Goal: Task Accomplishment & Management: Use online tool/utility

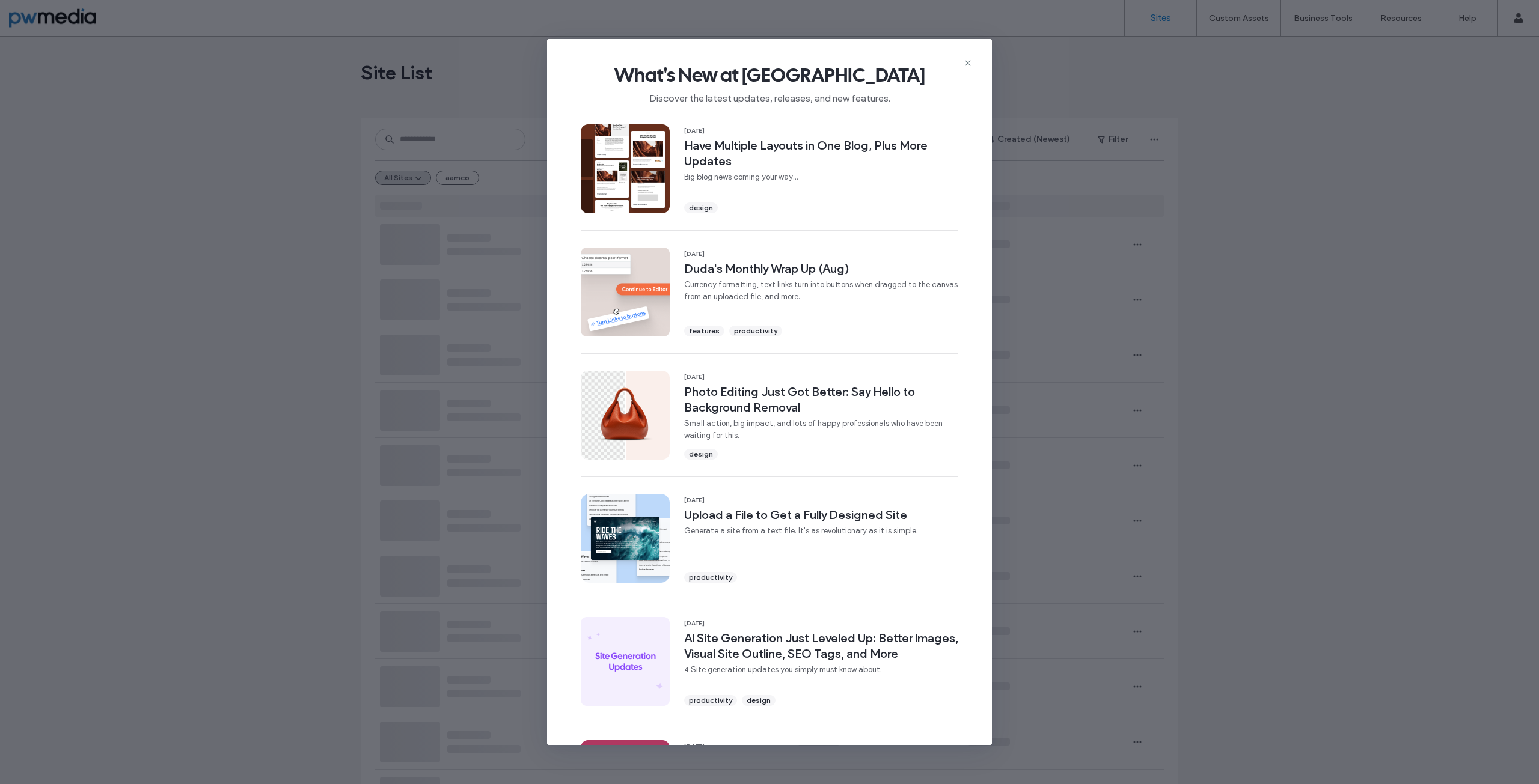
click at [969, 61] on icon at bounding box center [967, 63] width 9 height 9
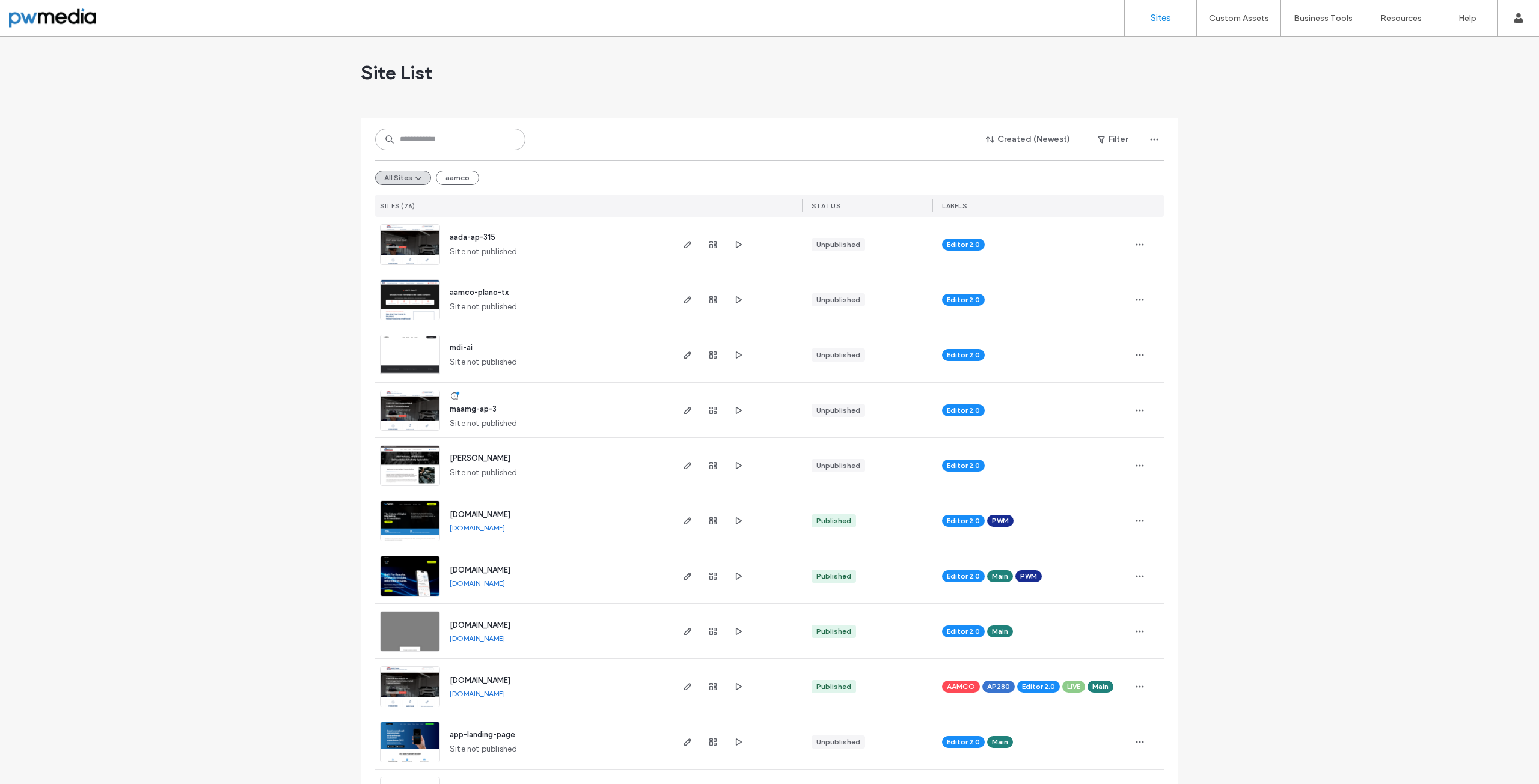
click at [434, 142] on input at bounding box center [450, 139] width 151 height 21
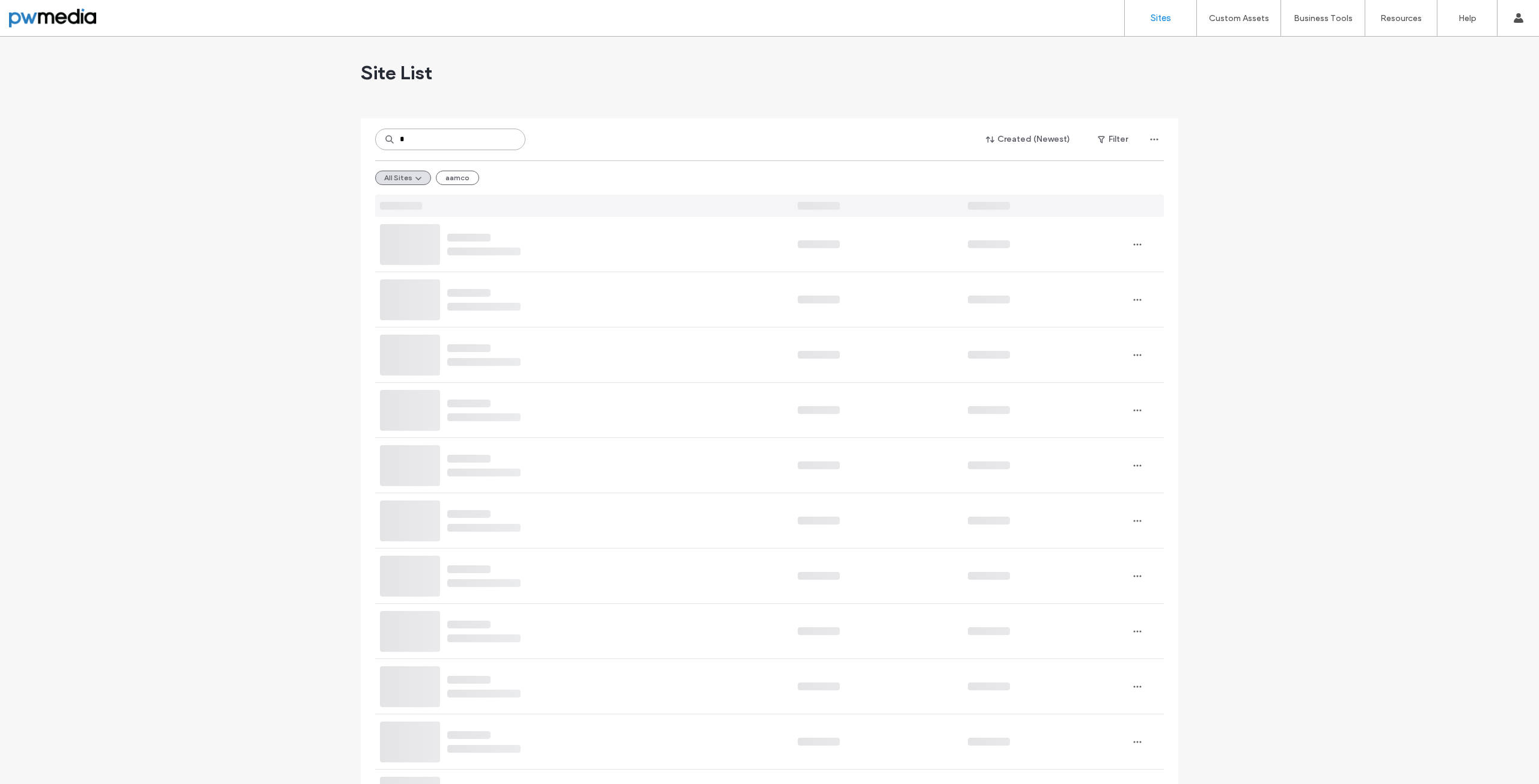
type input "*"
click at [1028, 145] on button "Created (Newest)" at bounding box center [1028, 139] width 105 height 19
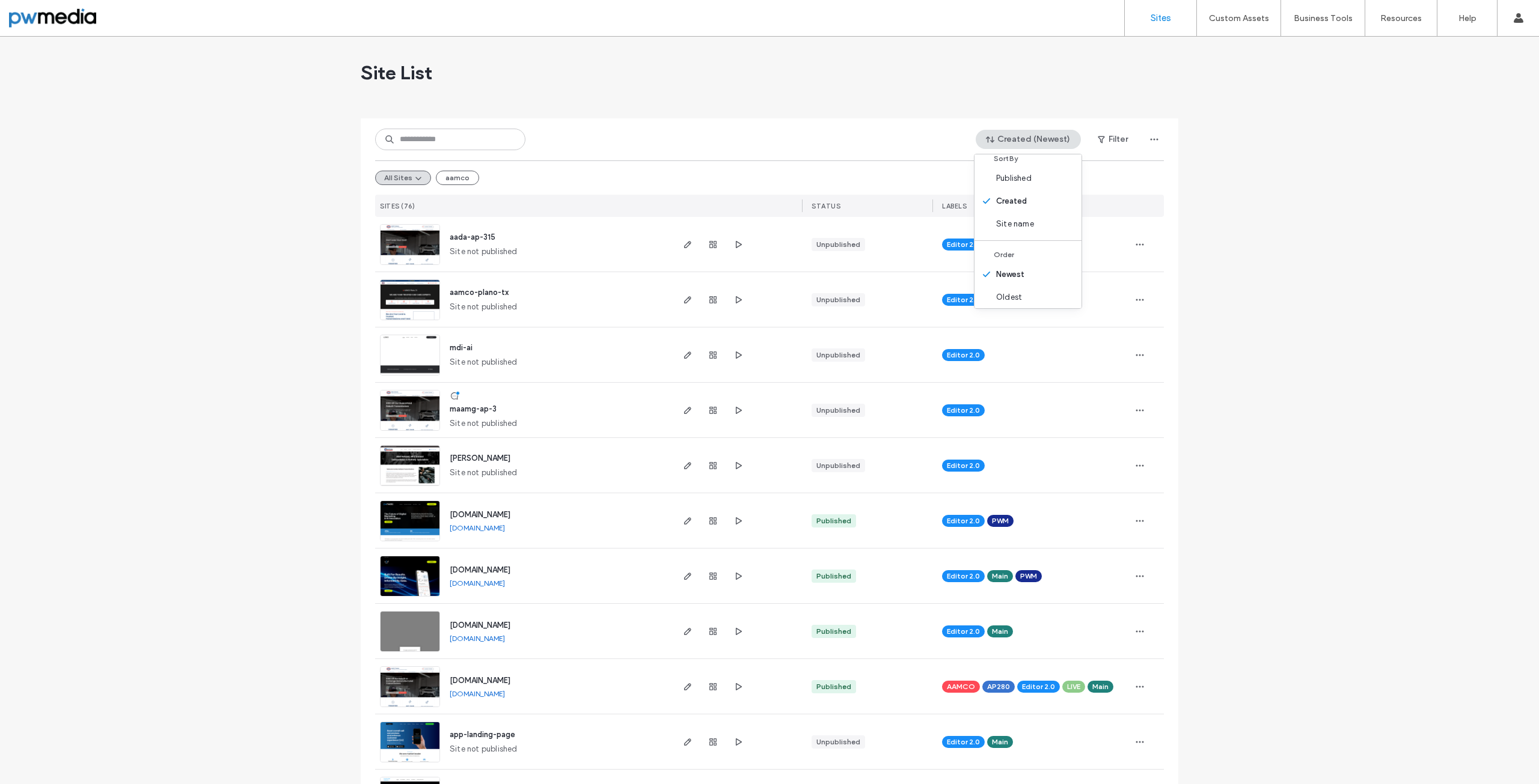
scroll to position [15, 0]
click at [794, 97] on div "Site List" at bounding box center [769, 73] width 818 height 72
click at [388, 296] on img at bounding box center [410, 320] width 59 height 82
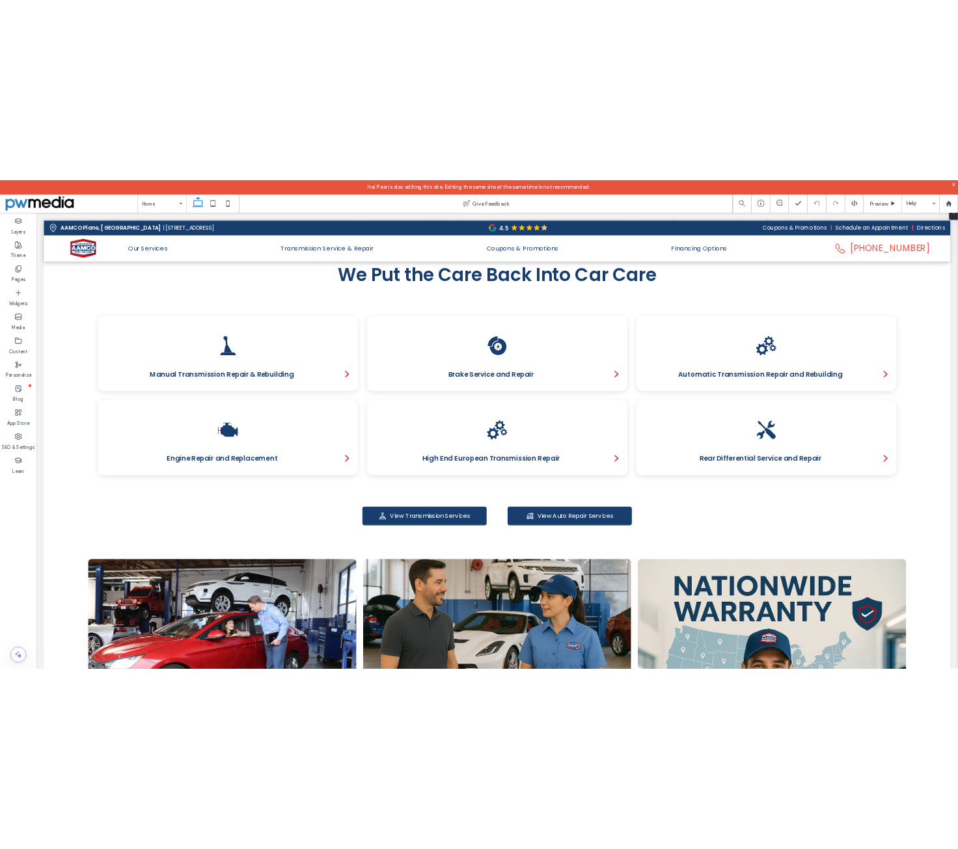
scroll to position [862, 0]
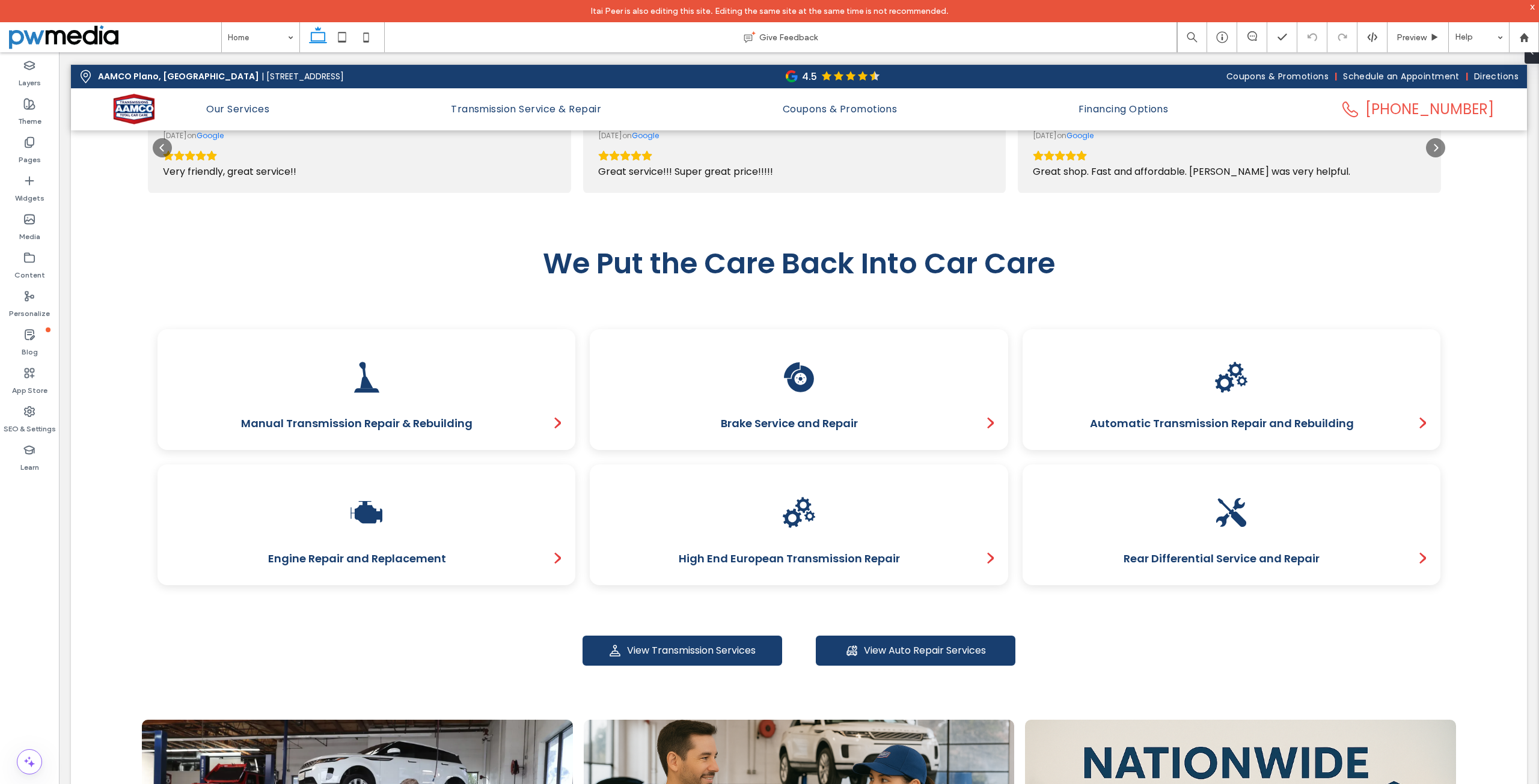
click at [1520, 178] on body "AAMCO Plano, TX | 2601 K Ave, Plano, TX 75074 AAMCO Chandler Ocotillo, AZ 4.5 C…" at bounding box center [799, 708] width 1480 height 2904
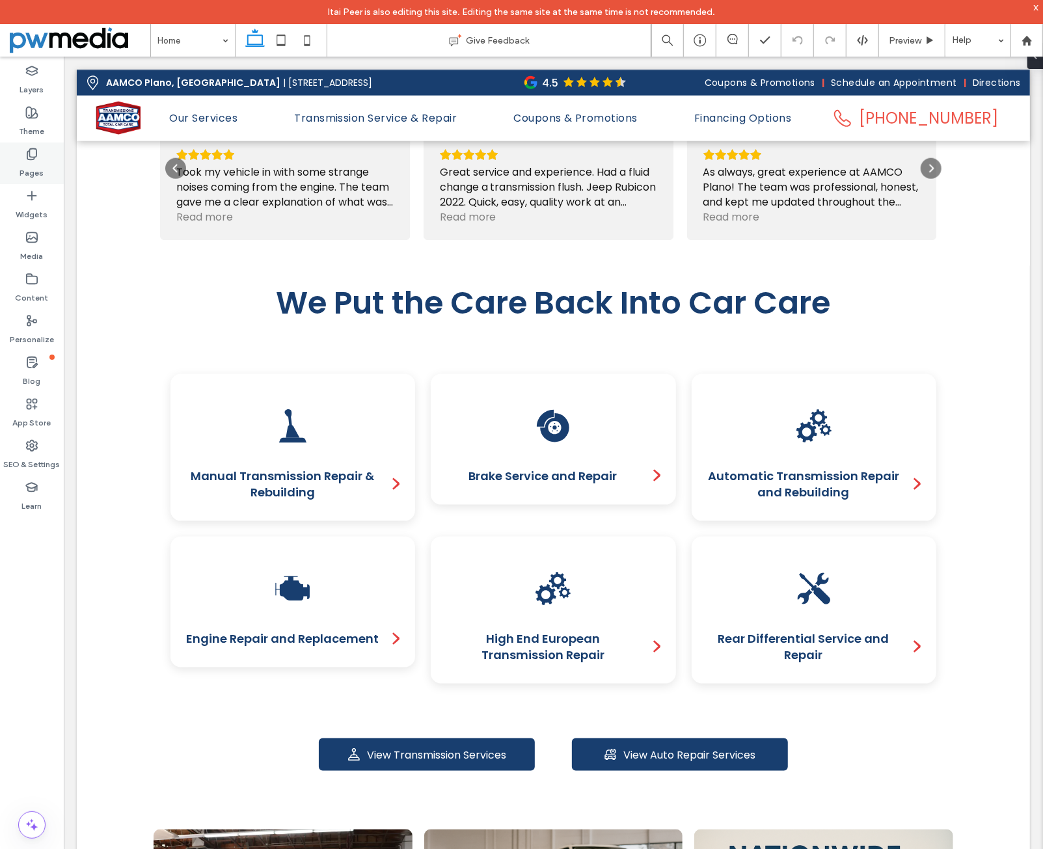
click at [42, 165] on label "Pages" at bounding box center [32, 170] width 24 height 18
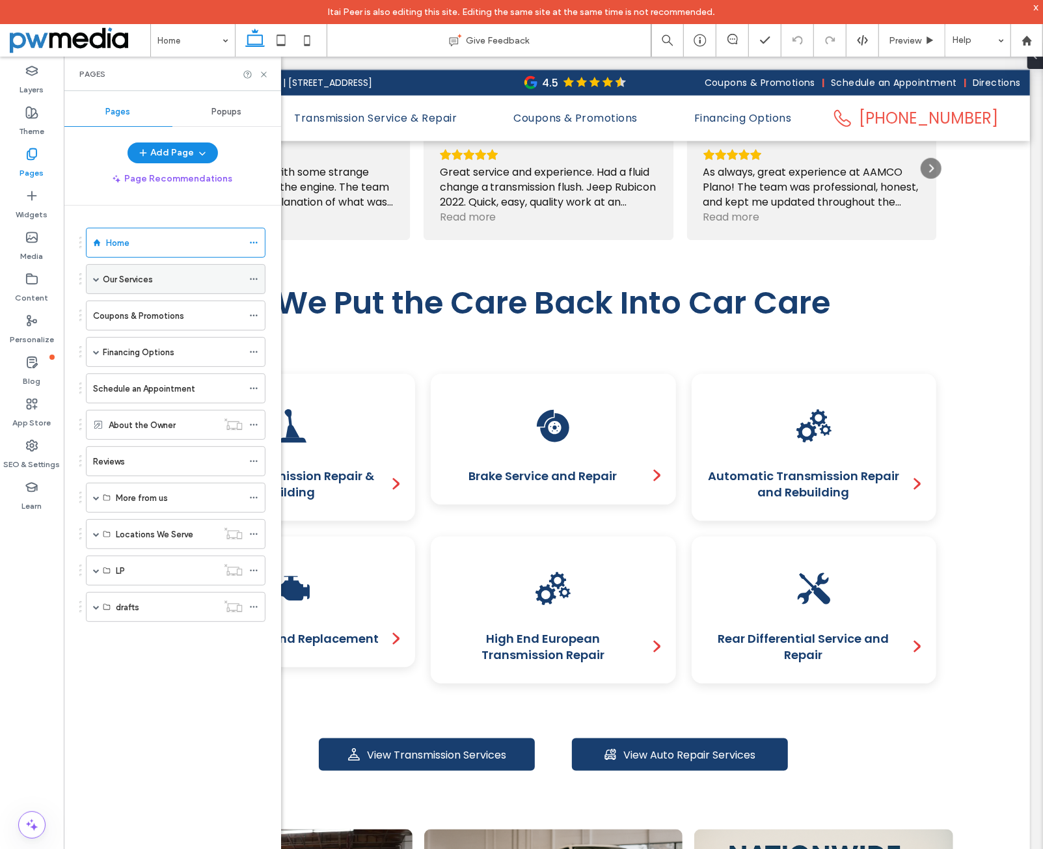
click at [172, 281] on div "Our Services" at bounding box center [173, 280] width 140 height 14
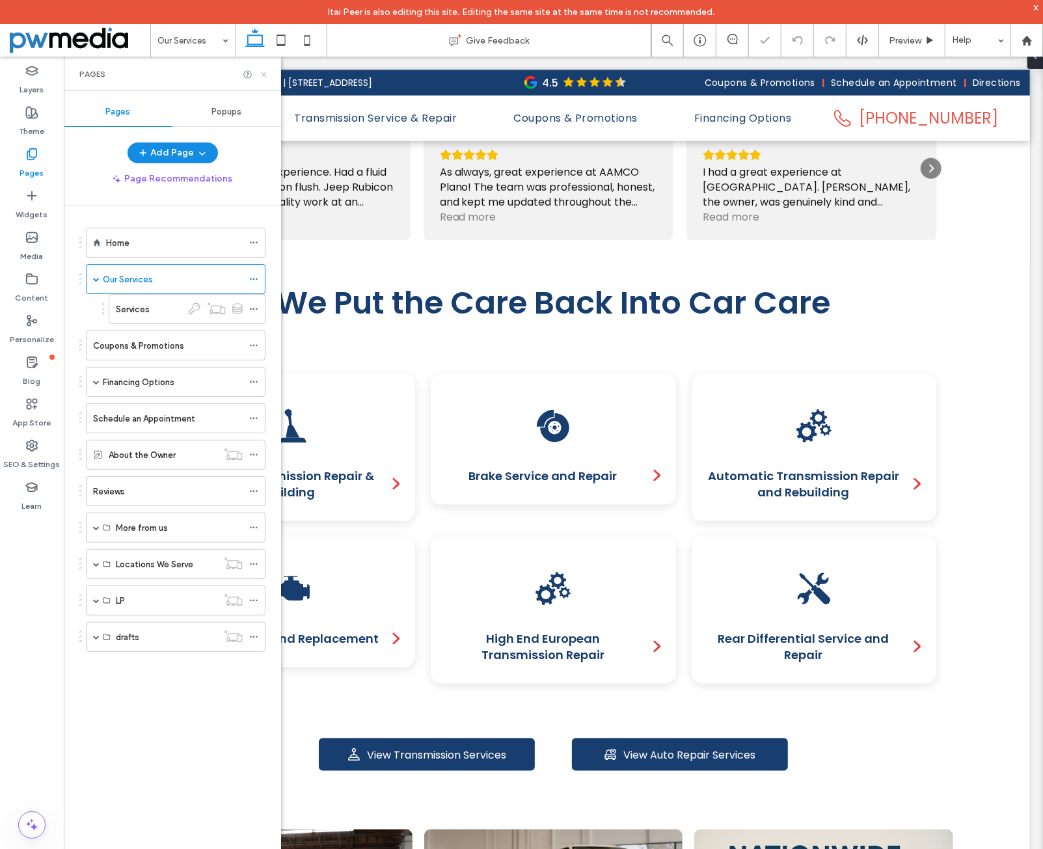
click at [266, 72] on icon at bounding box center [264, 75] width 10 height 10
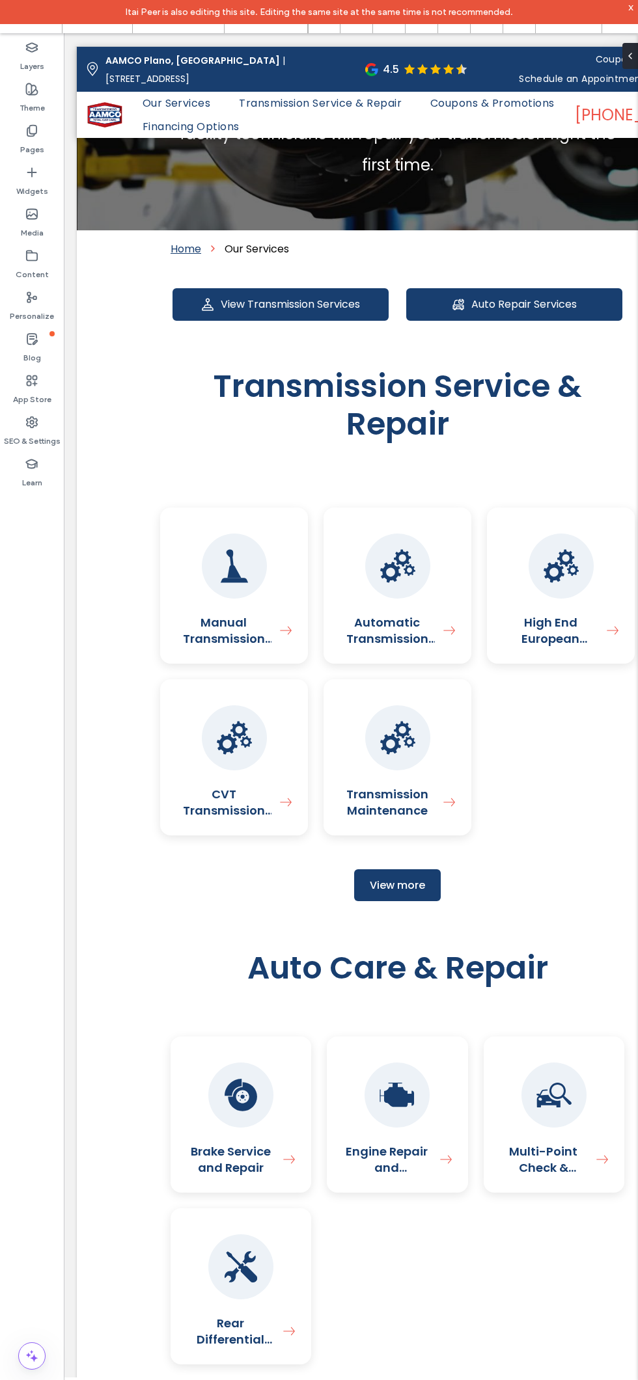
scroll to position [361, 0]
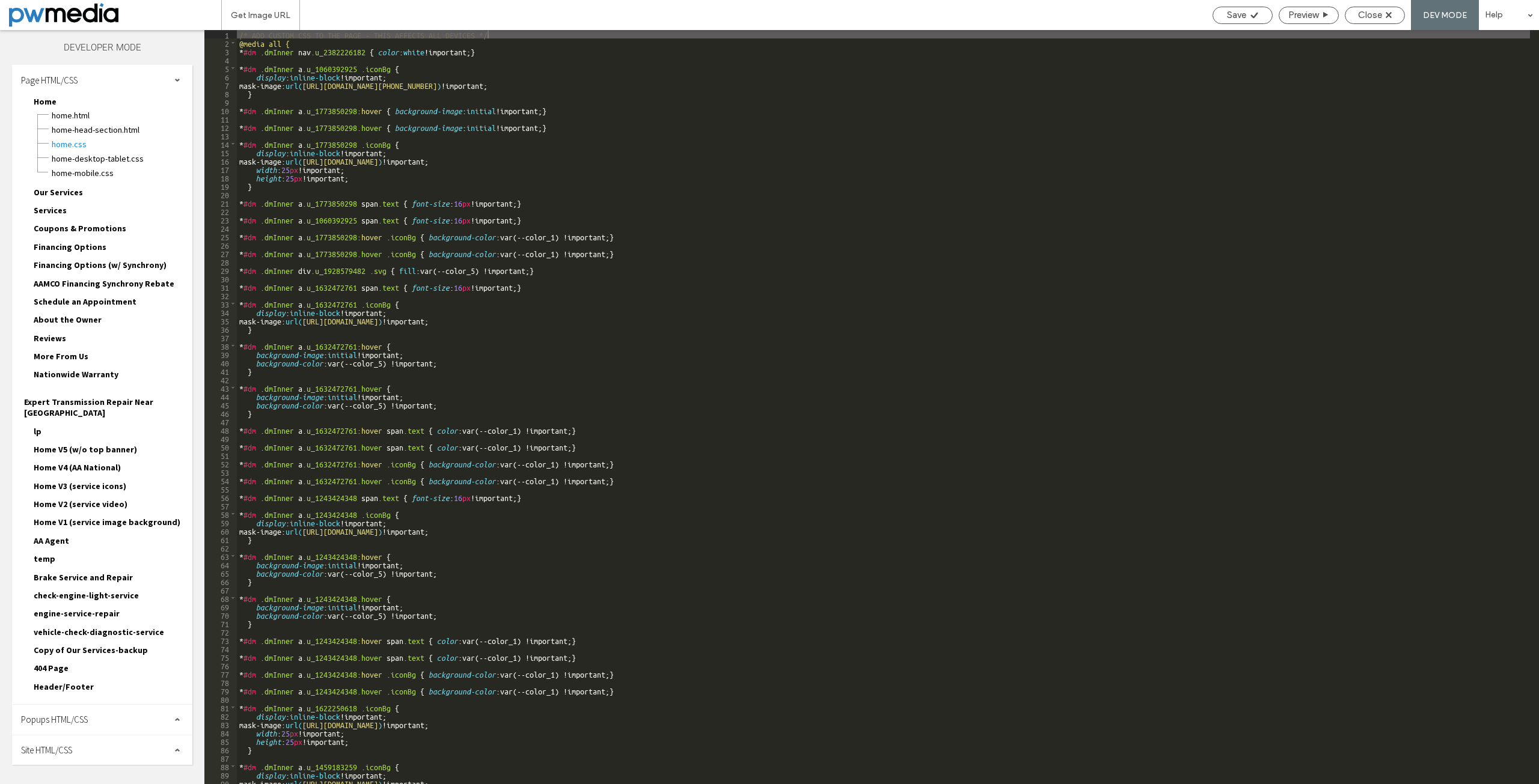
click at [55, 194] on span "Our Services" at bounding box center [57, 192] width 49 height 11
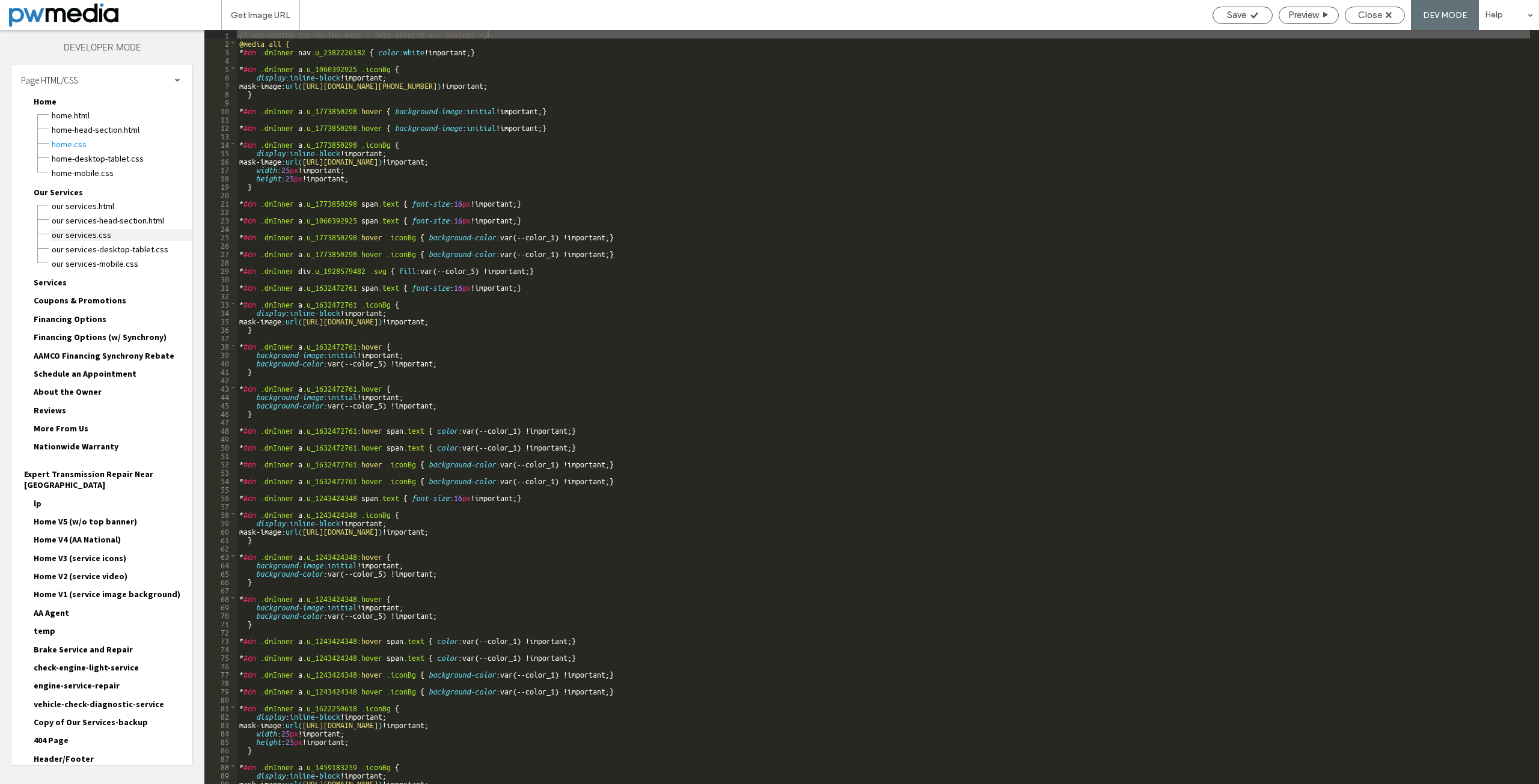
click at [85, 237] on span "Our Services.css" at bounding box center [121, 235] width 141 height 12
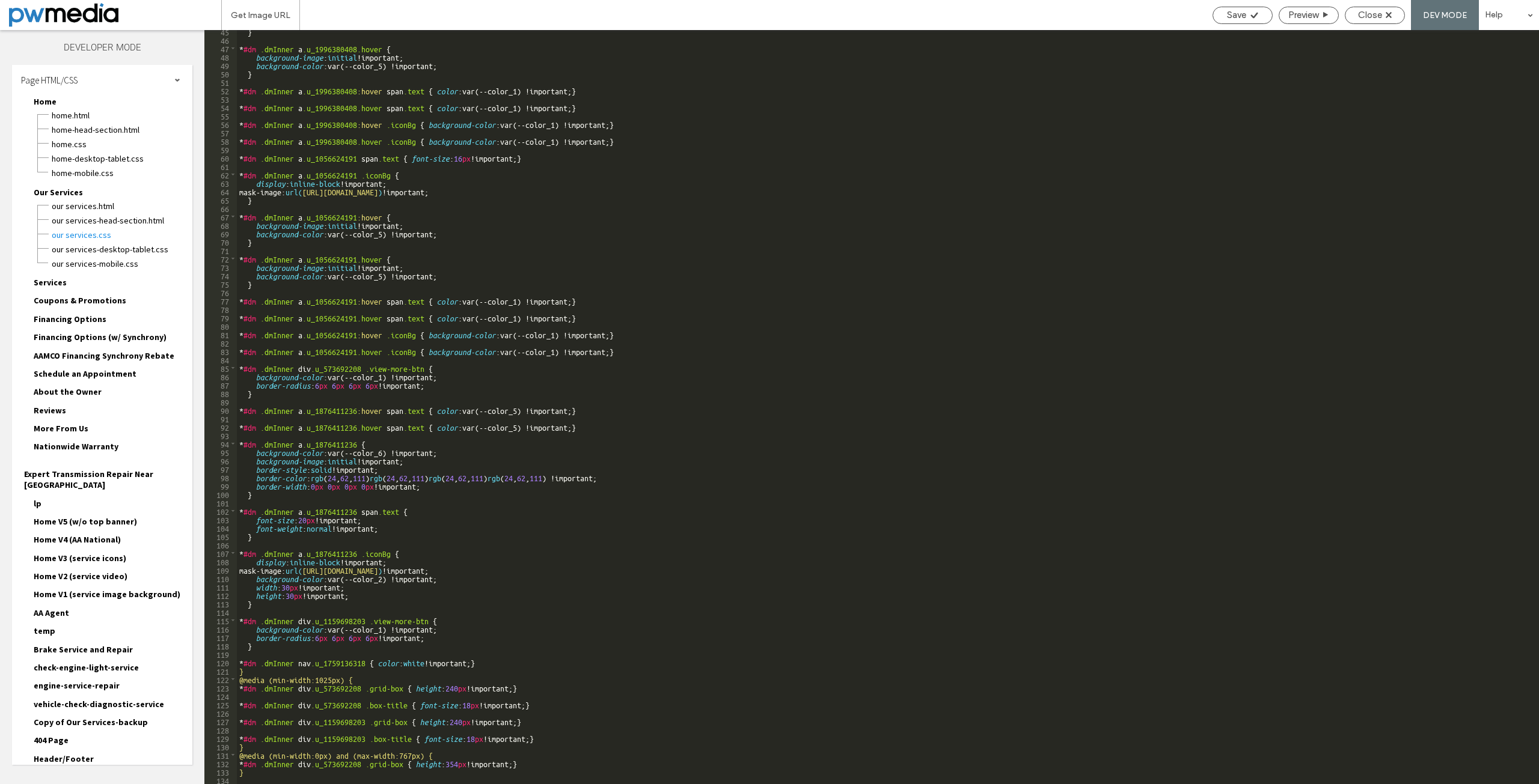
scroll to position [372, 0]
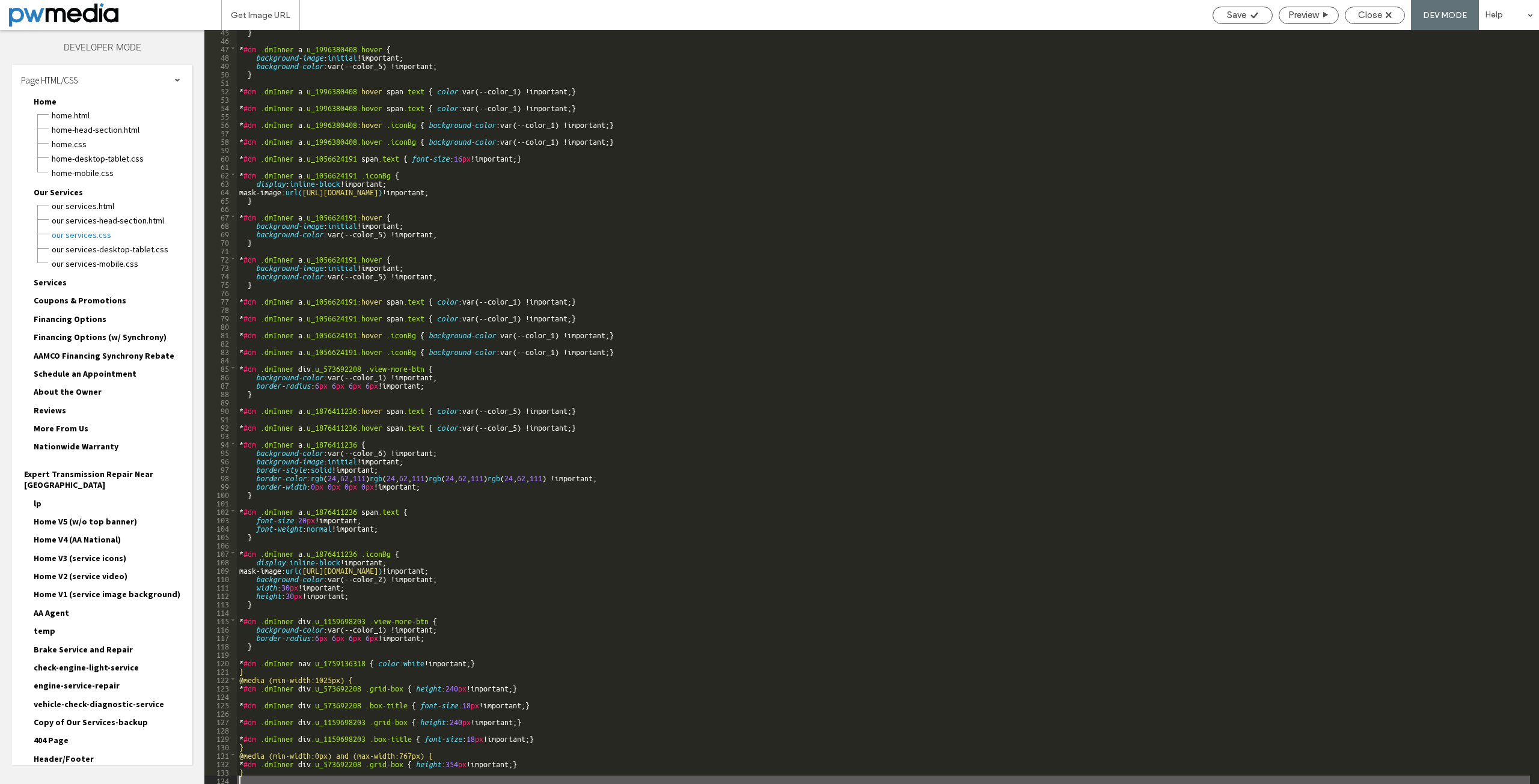
click at [309, 778] on div "} * #dm .dmInner a .u_1996380408.hover { background-image : initial !important;…" at bounding box center [883, 412] width 1293 height 771
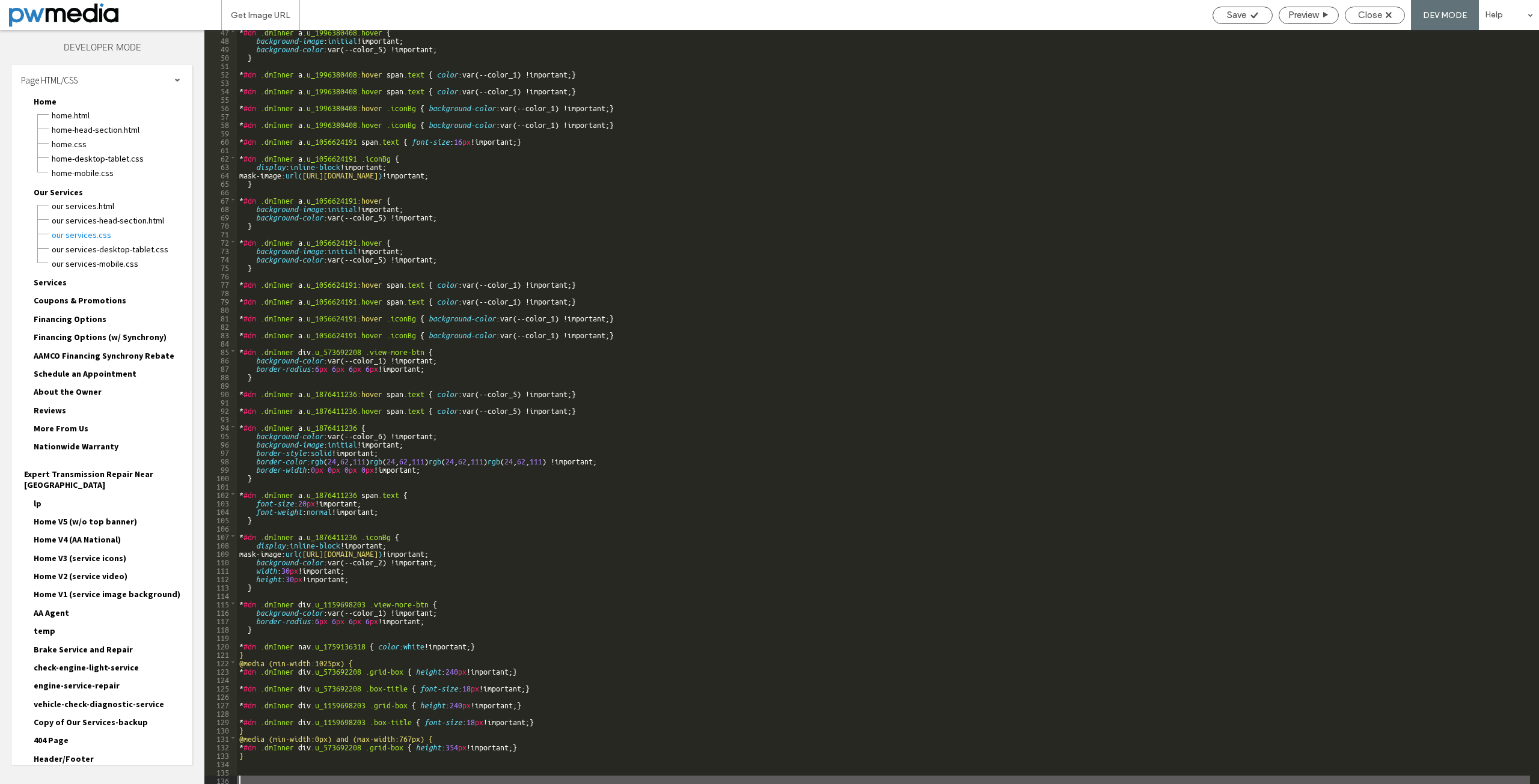
scroll to position [390, 0]
paste textarea
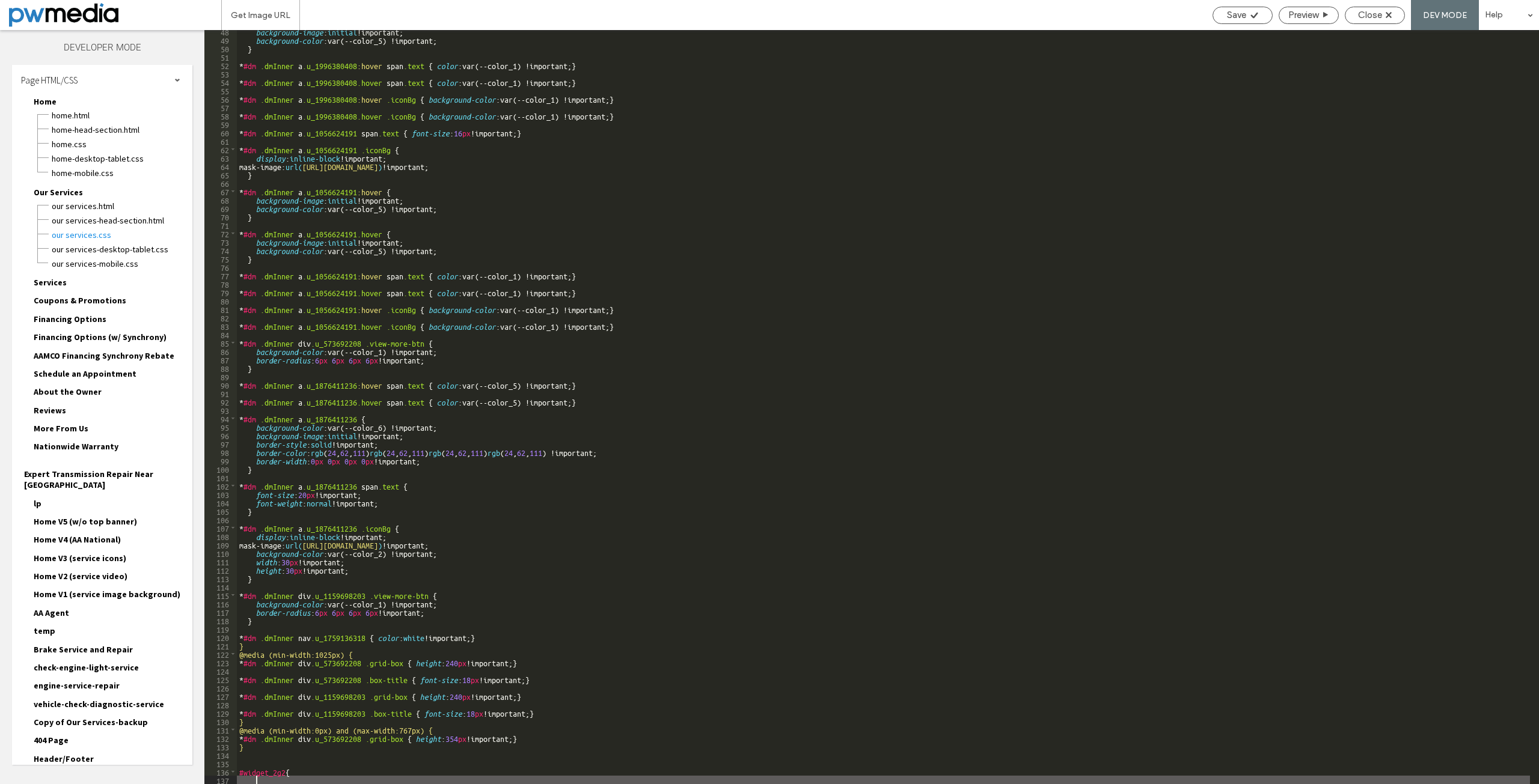
scroll to position [398, 0]
type textarea "**"
click at [1251, 19] on div "Save" at bounding box center [1242, 15] width 59 height 11
click at [1251, 18] on icon at bounding box center [1254, 16] width 9 height 9
click at [1377, 15] on span "Close" at bounding box center [1370, 15] width 24 height 11
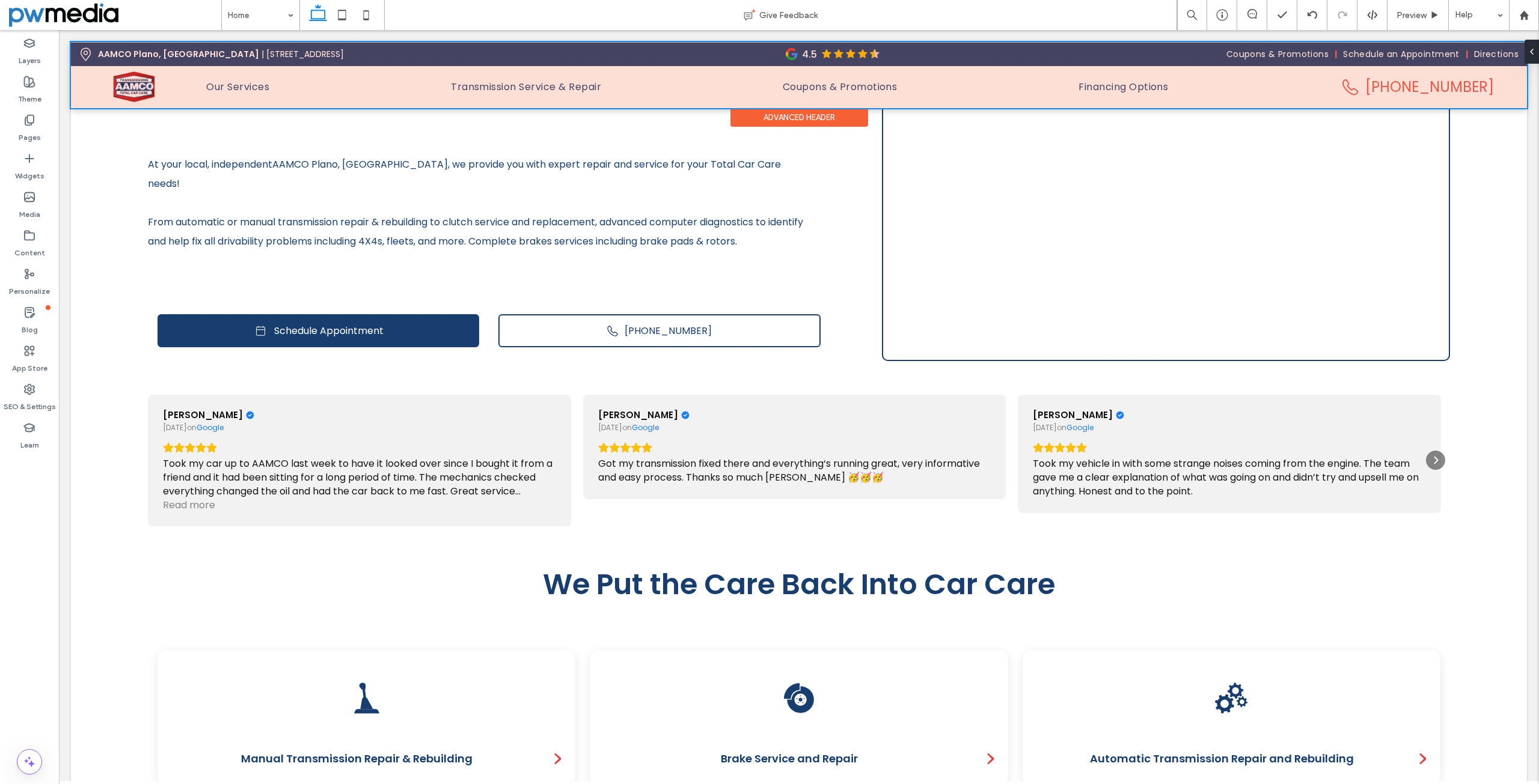
scroll to position [0, 0]
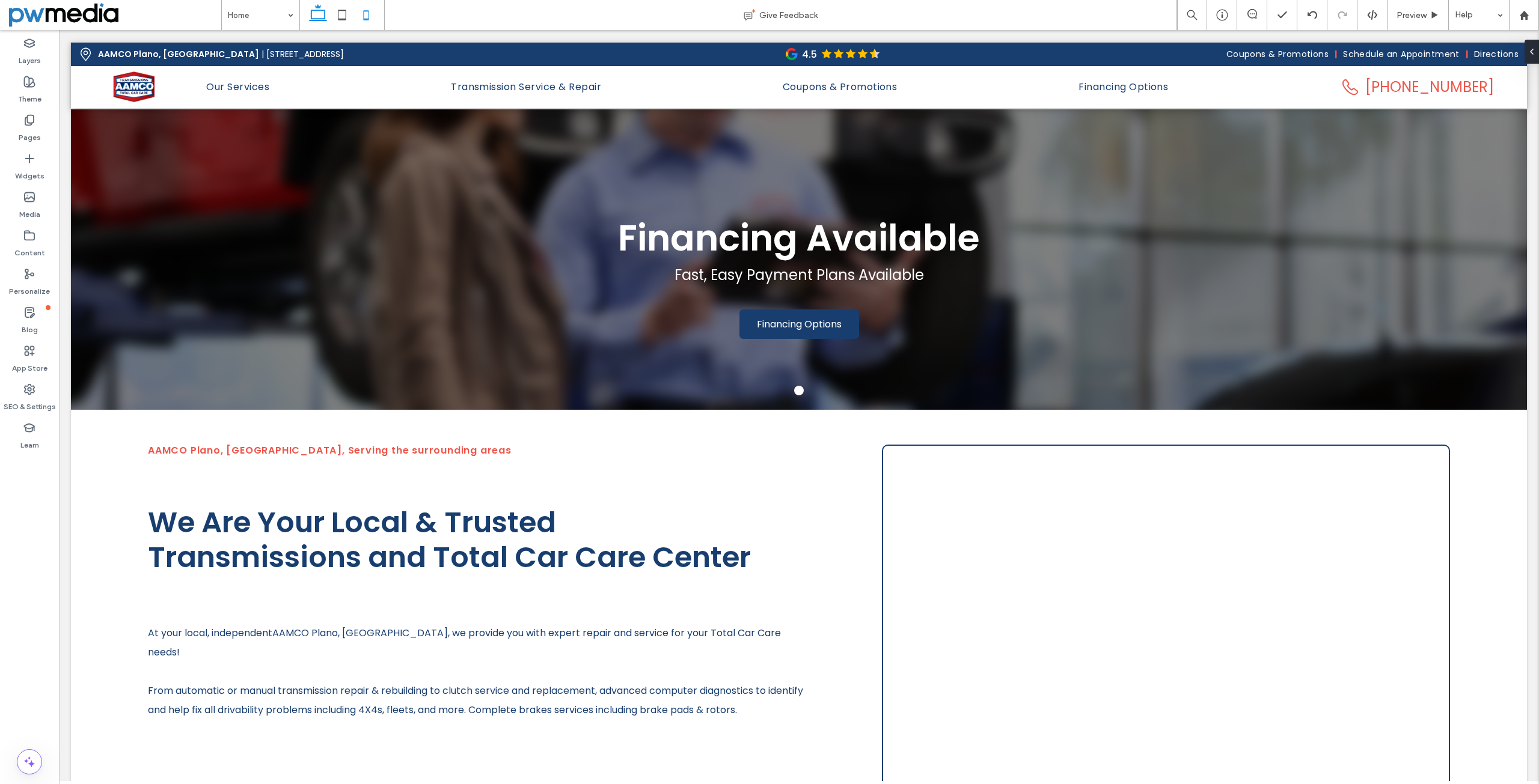
click at [364, 17] on icon at bounding box center [366, 15] width 24 height 24
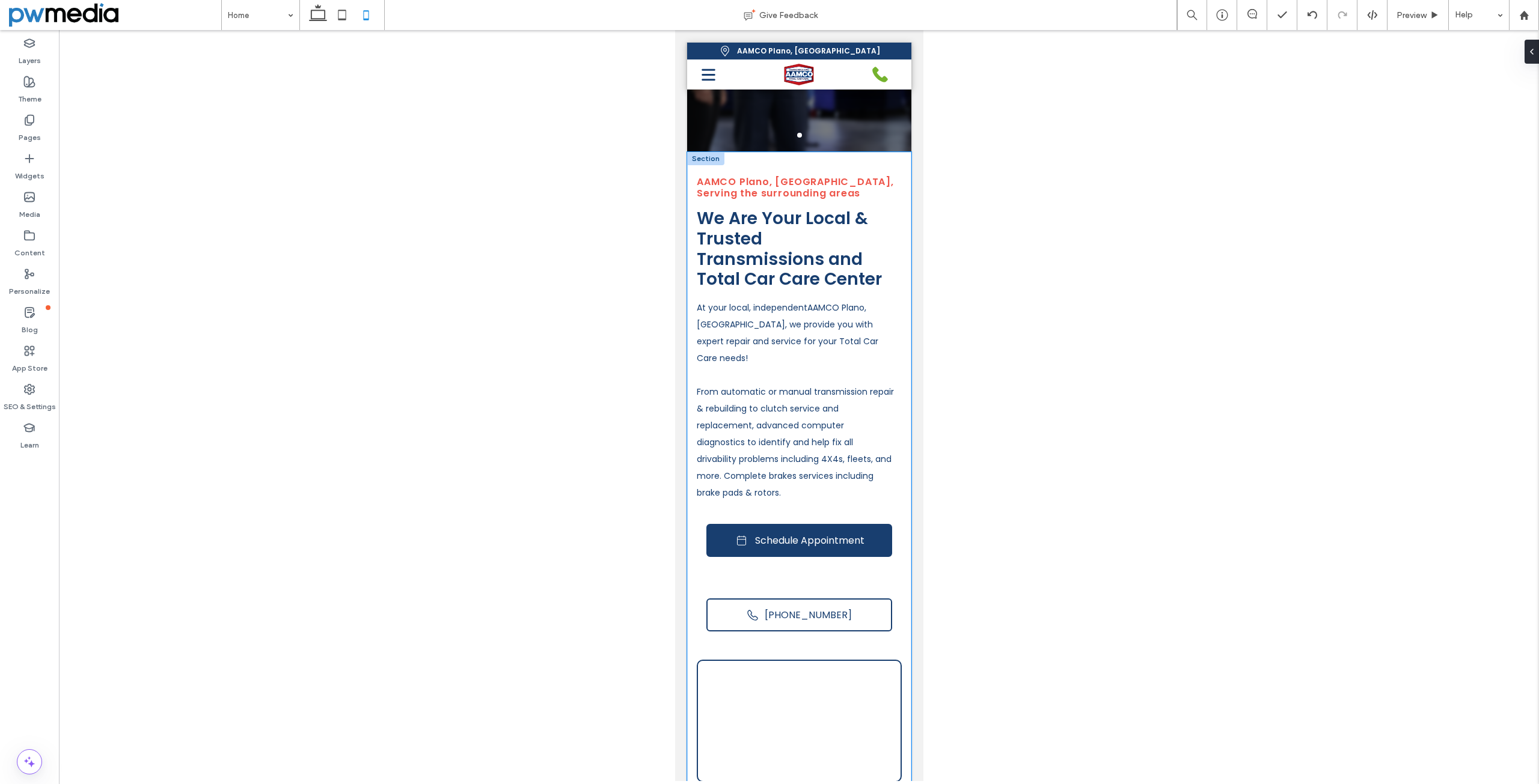
scroll to position [120, 0]
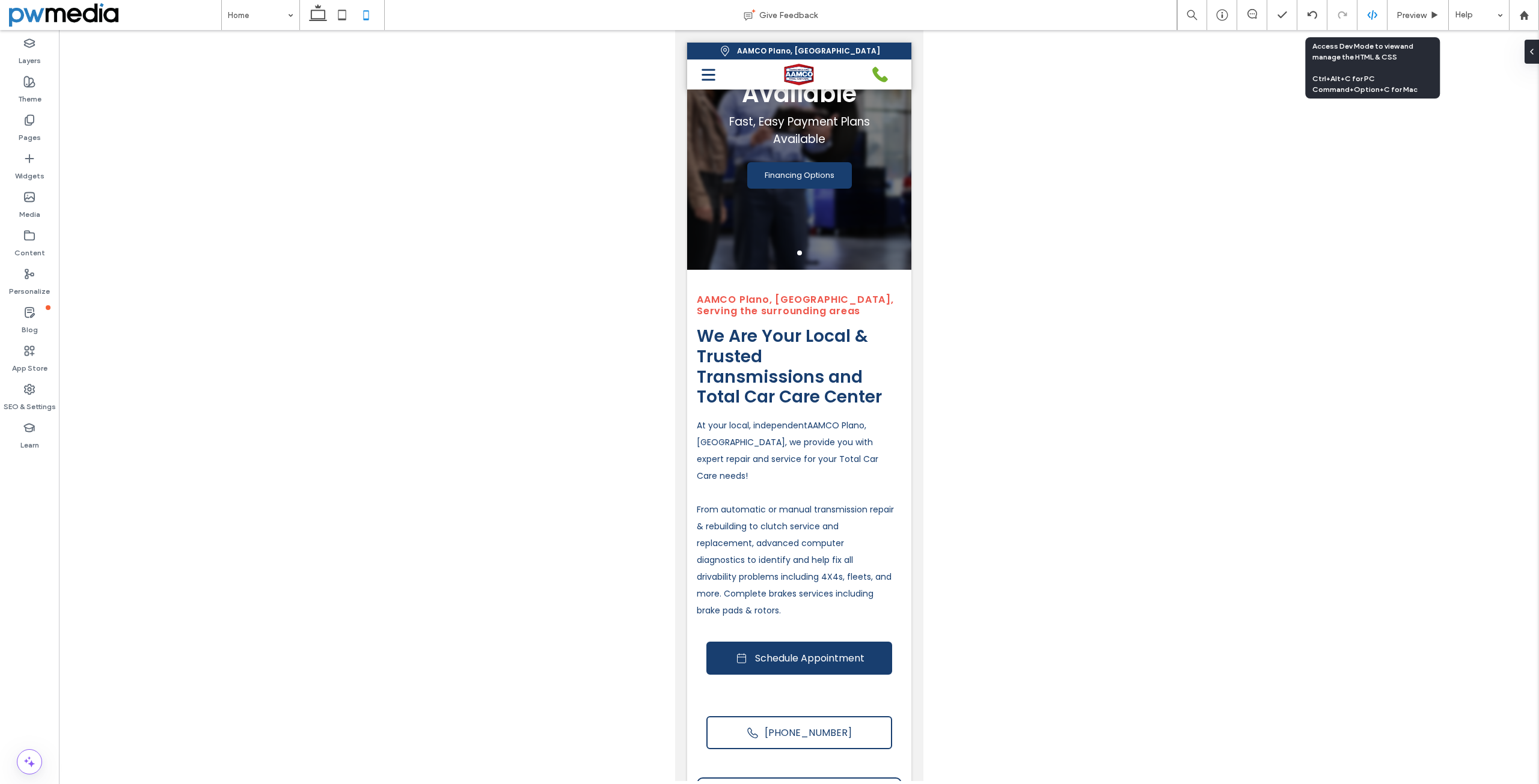
click at [1372, 18] on use at bounding box center [1372, 15] width 9 height 9
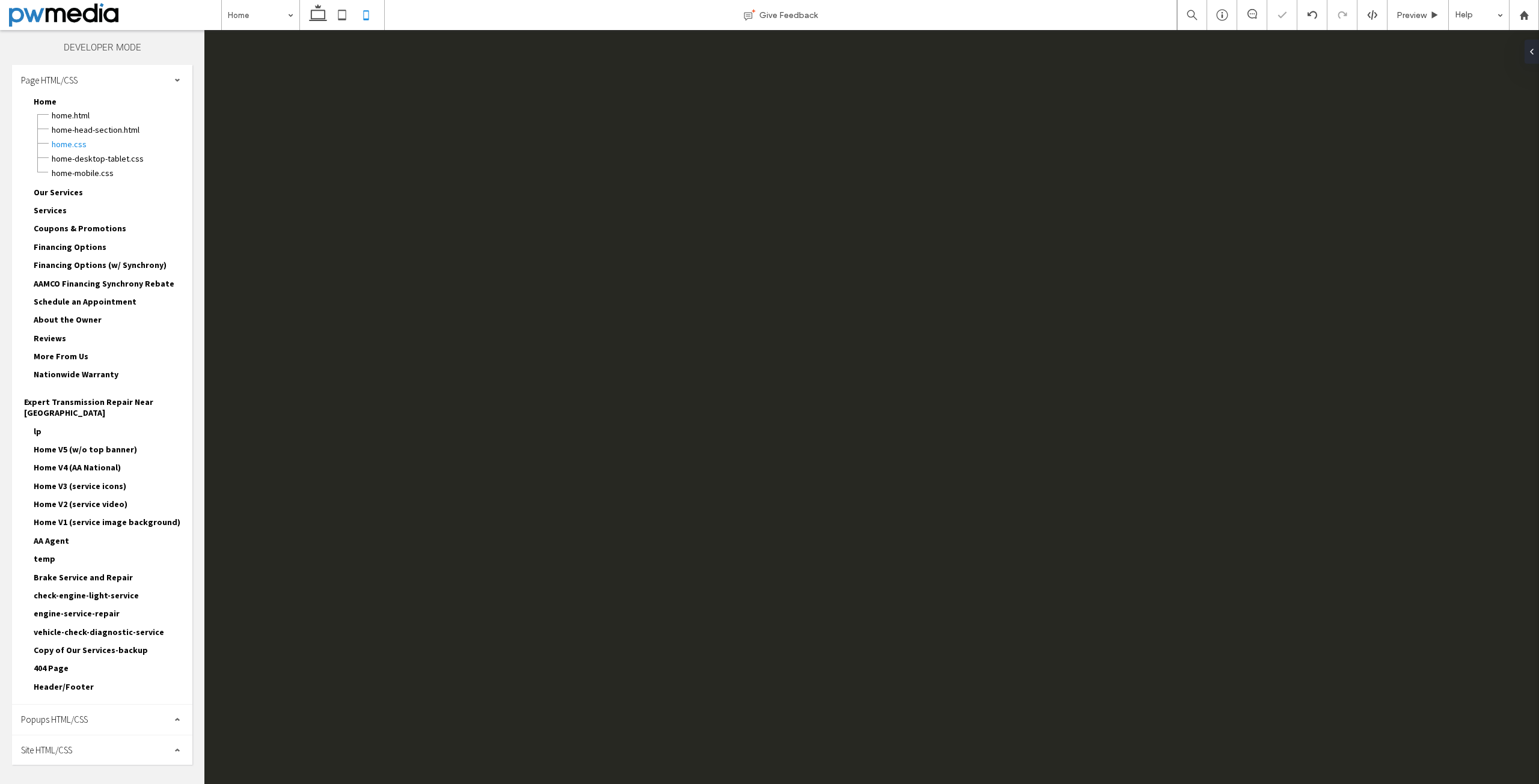
scroll to position [0, 0]
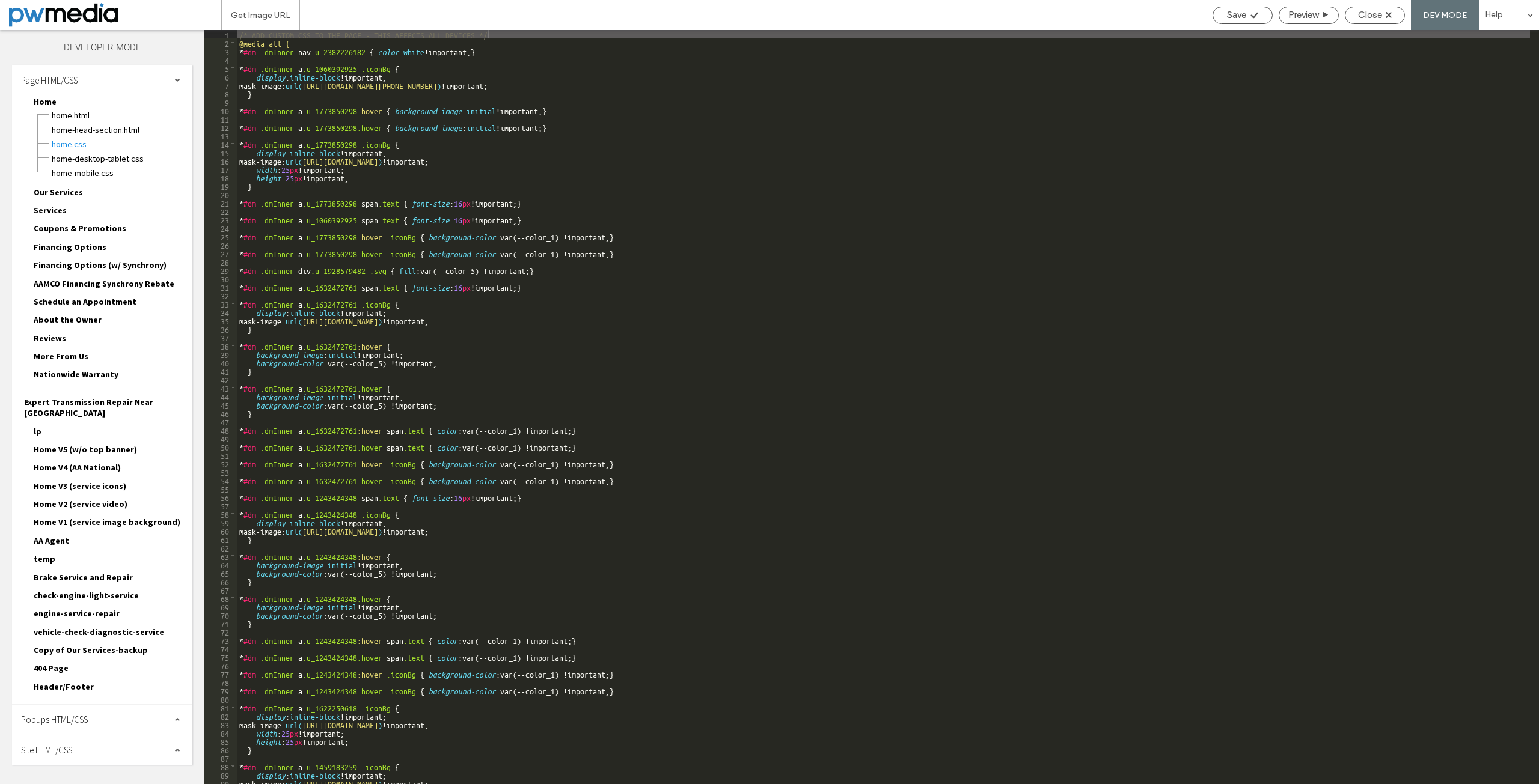
click at [60, 192] on span "Our Services" at bounding box center [57, 192] width 49 height 11
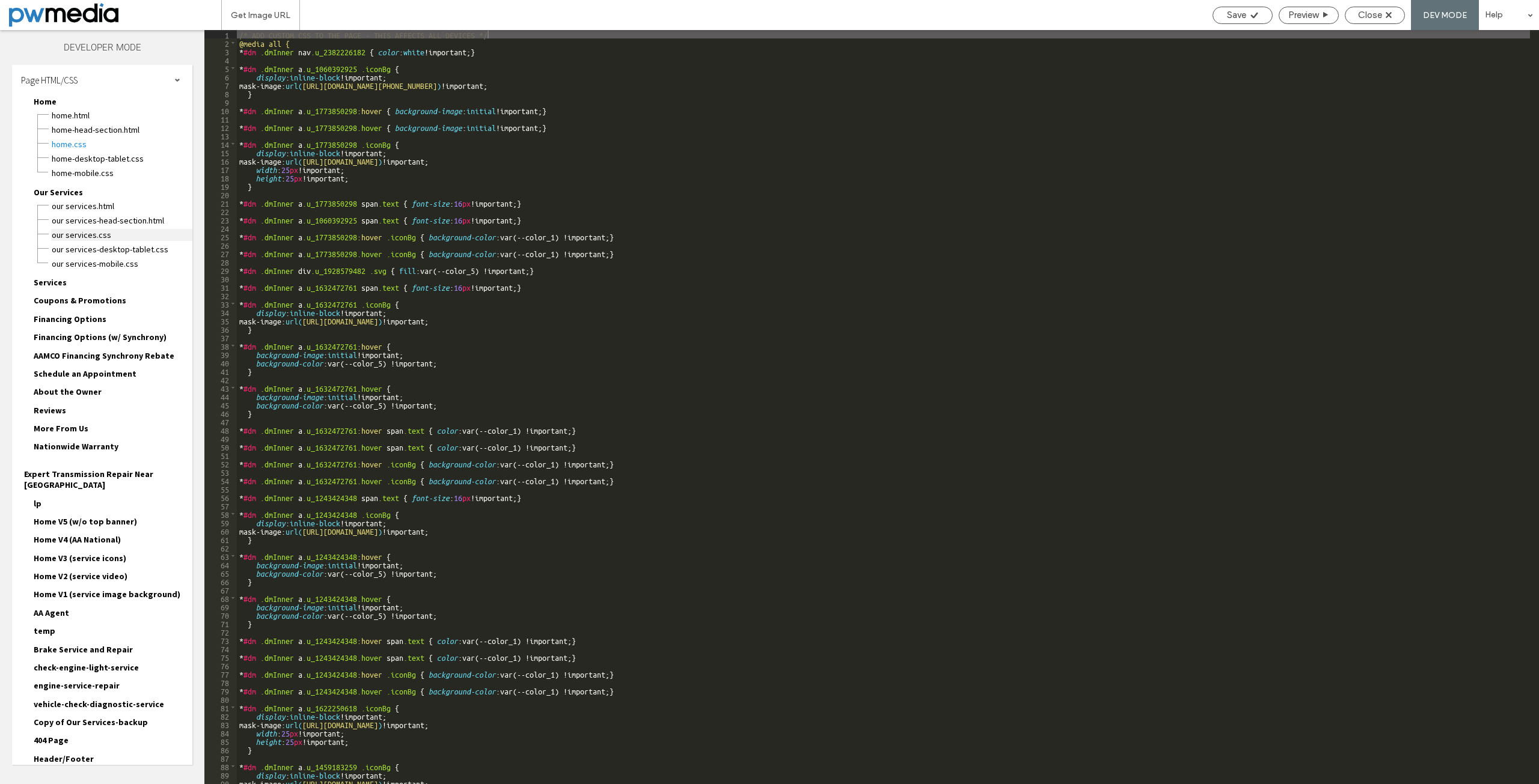
click at [116, 234] on span "Our Services.css" at bounding box center [121, 235] width 141 height 12
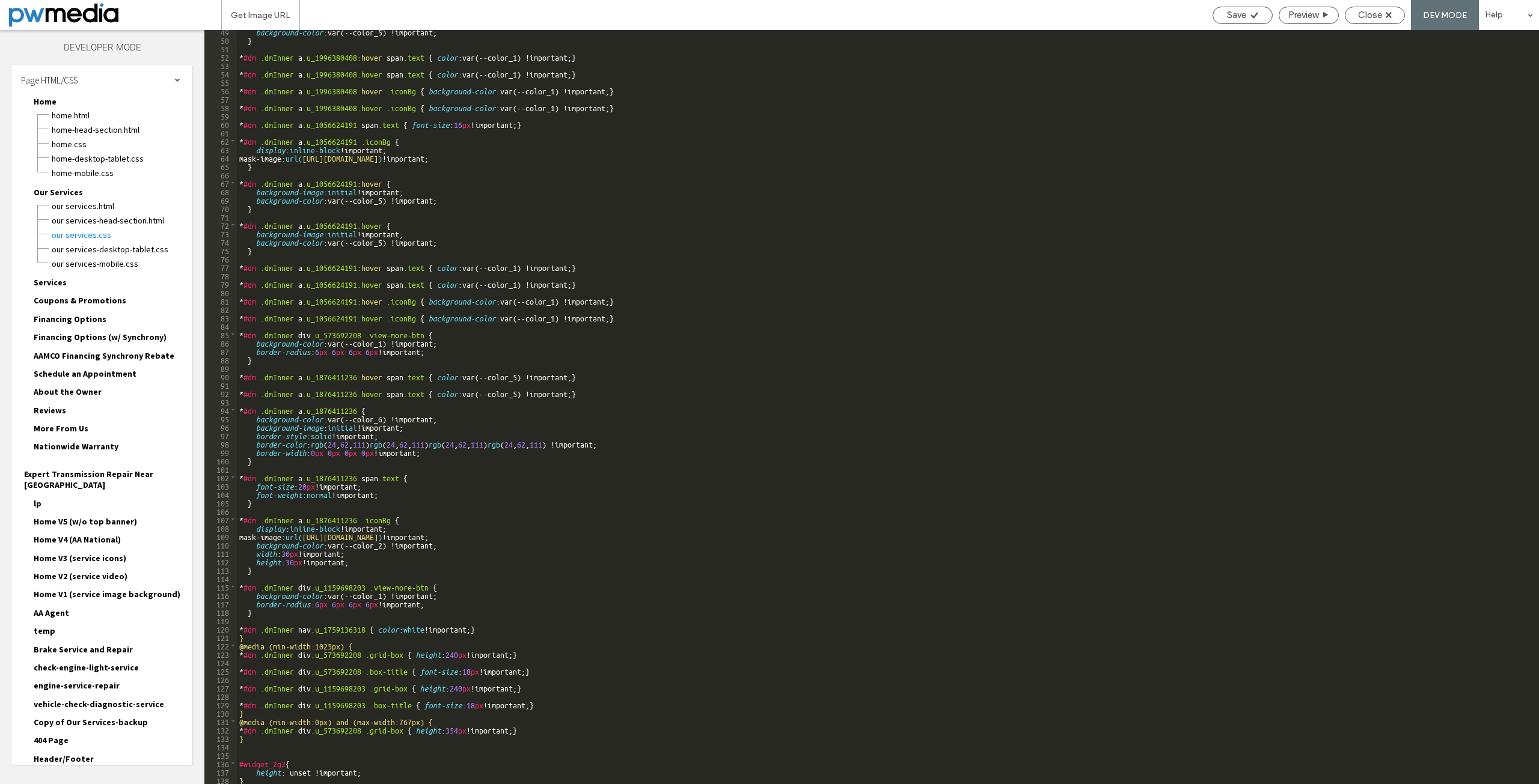
scroll to position [406, 0]
click at [261, 779] on div "background-color :var(--color_5) !important; } * #dm .dmInner a .u_1996380408 :…" at bounding box center [883, 412] width 1293 height 771
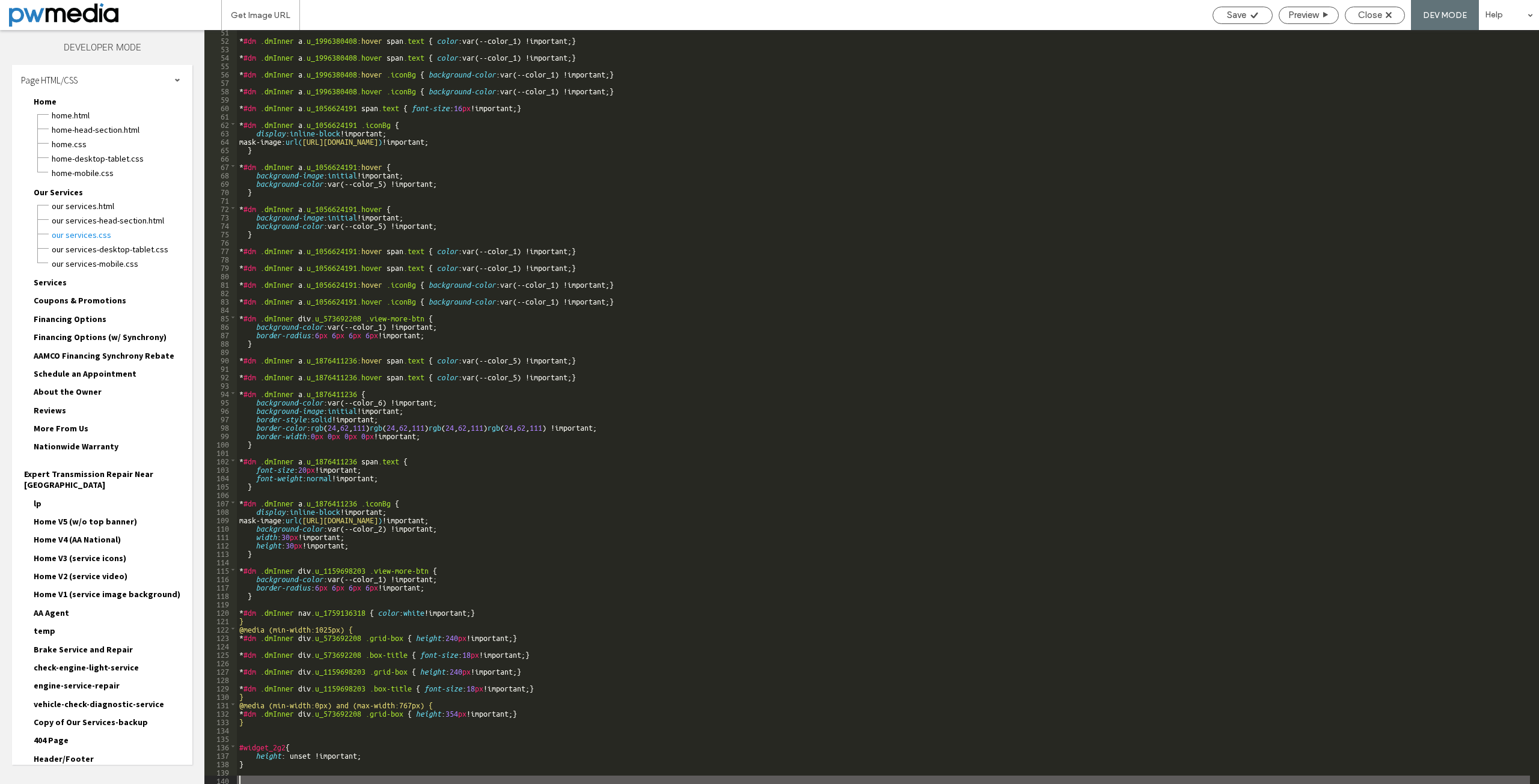
scroll to position [423, 0]
paste textarea
type textarea "**"
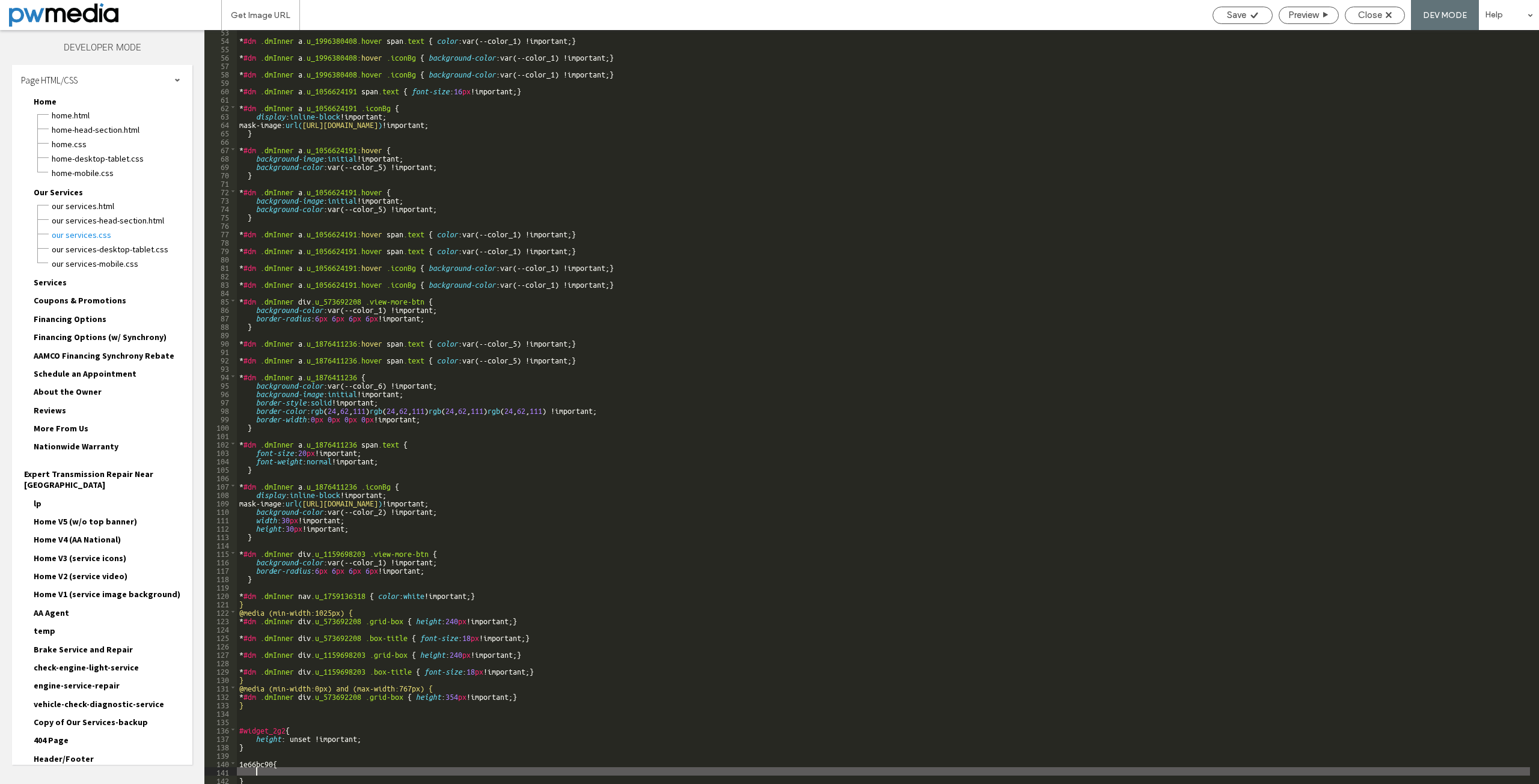
scroll to position [440, 0]
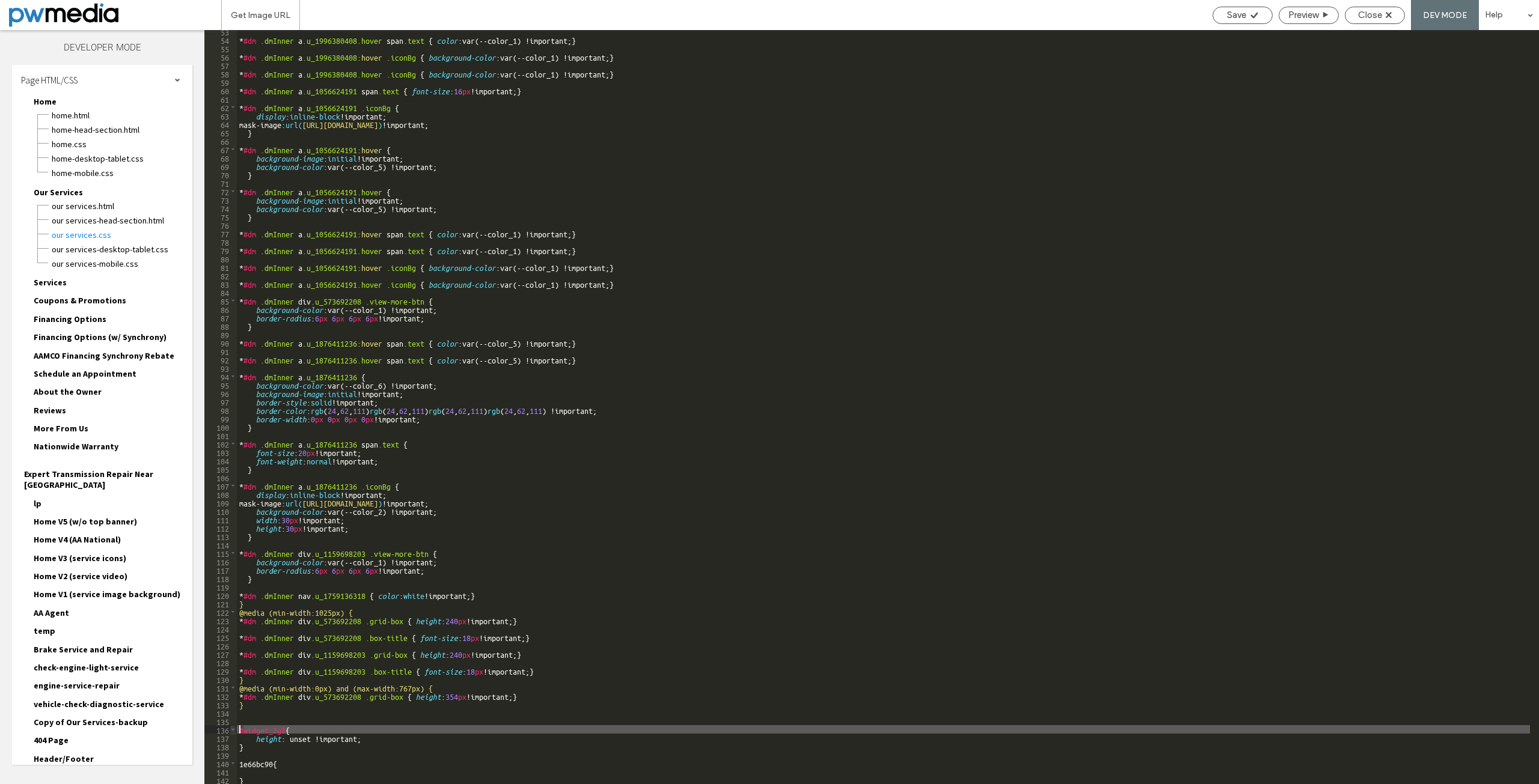
drag, startPoint x: 243, startPoint y: 730, endPoint x: 236, endPoint y: 730, distance: 7.0
click at [236, 730] on div "** 53 54 55 56 57 58 59 60 61 62 63 64 65 66 67 68 69 70 71 72 73 74 75 76 77 7…" at bounding box center [871, 407] width 1335 height 754
click at [238, 765] on div "* #dm .dmInner a .u_1996380408.hover span .text { color :var(--color_1) !import…" at bounding box center [883, 412] width 1293 height 771
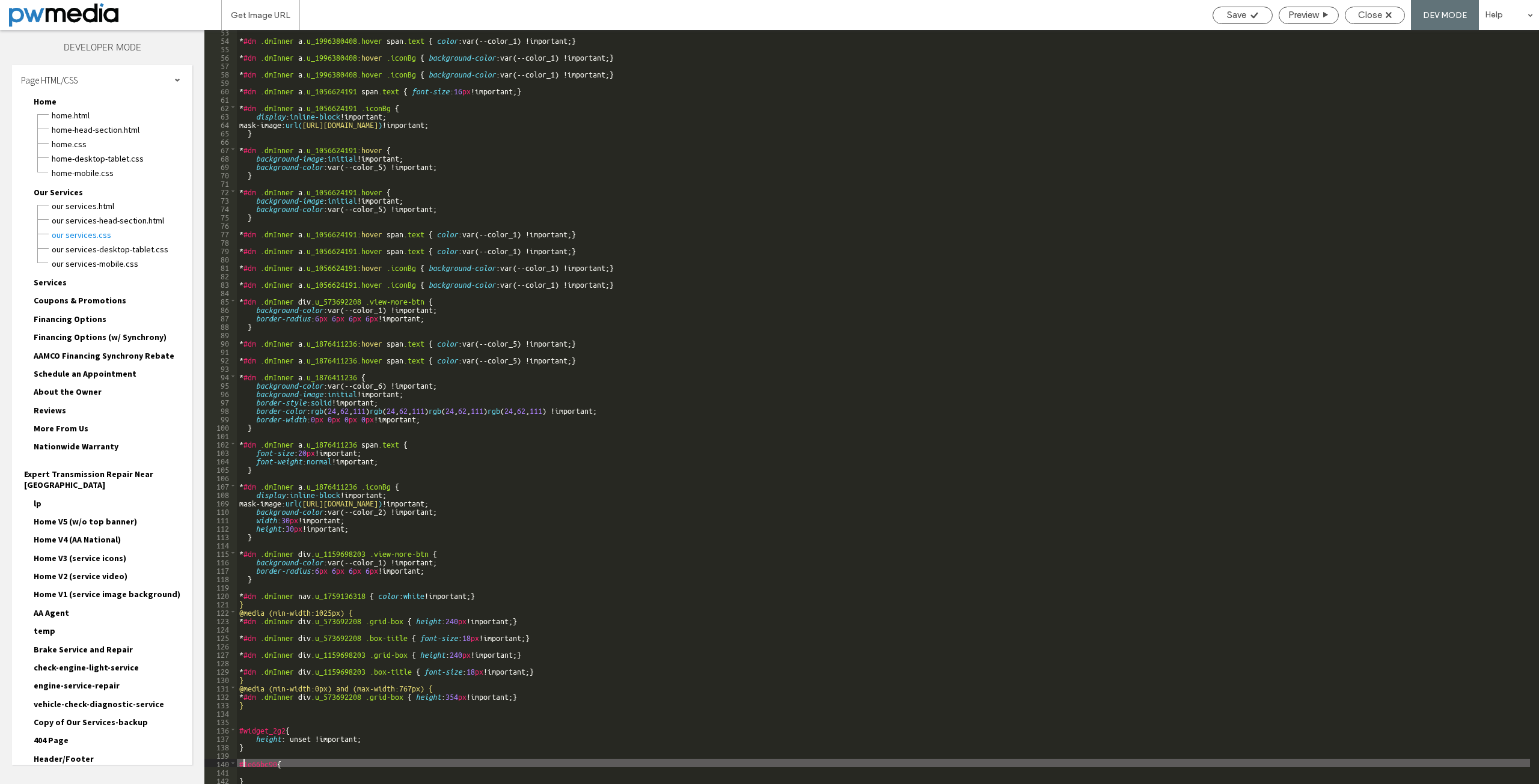
click at [294, 737] on div "* #dm .dmInner a .u_1996380408.hover span .text { color :var(--color_1) !import…" at bounding box center [883, 412] width 1293 height 771
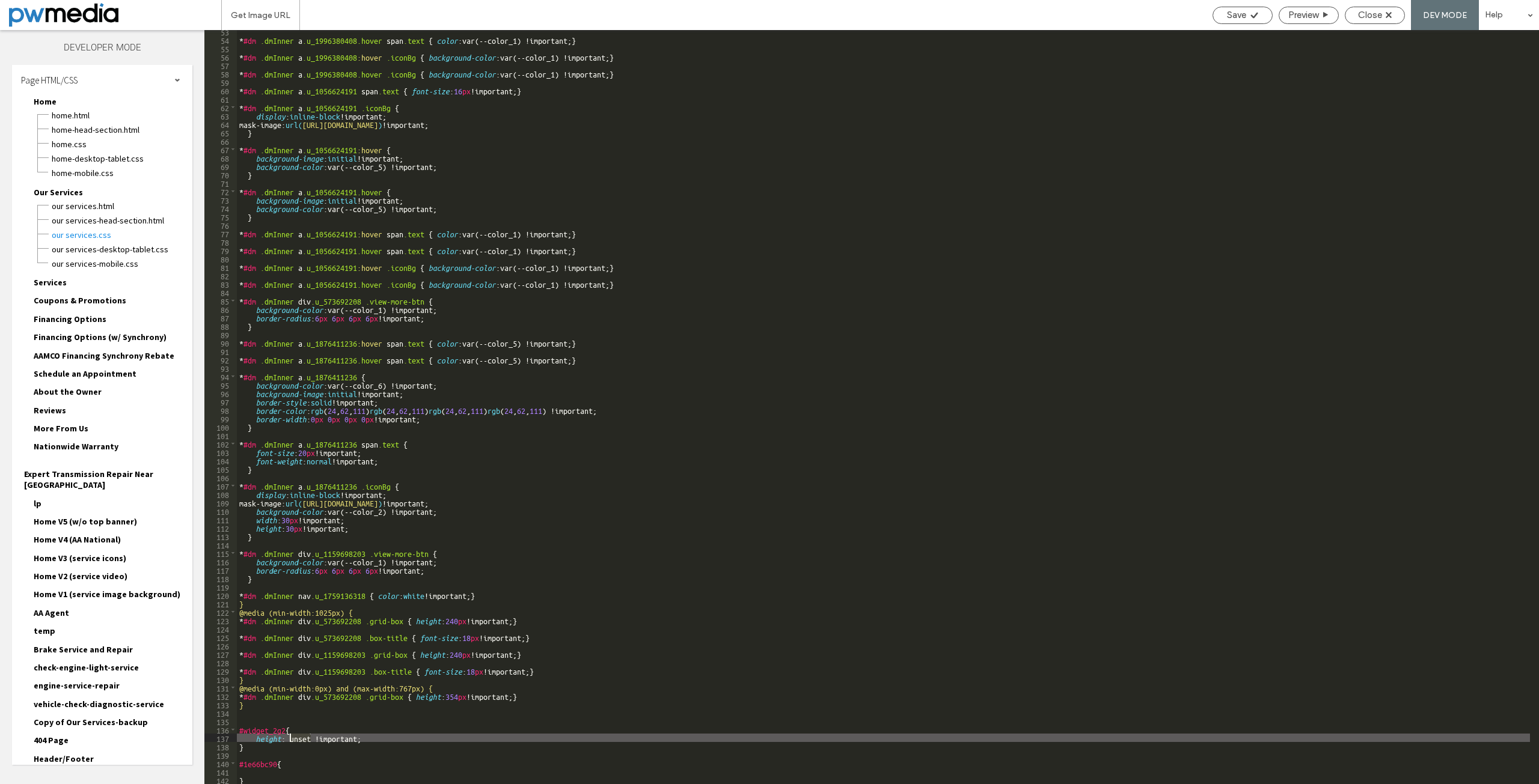
click at [294, 737] on div "* #dm .dmInner a .u_1996380408.hover span .text { color :var(--color_1) !import…" at bounding box center [883, 412] width 1293 height 771
click at [295, 737] on div "* #dm .dmInner a .u_1996380408.hover span .text { color :var(--color_1) !import…" at bounding box center [883, 412] width 1293 height 771
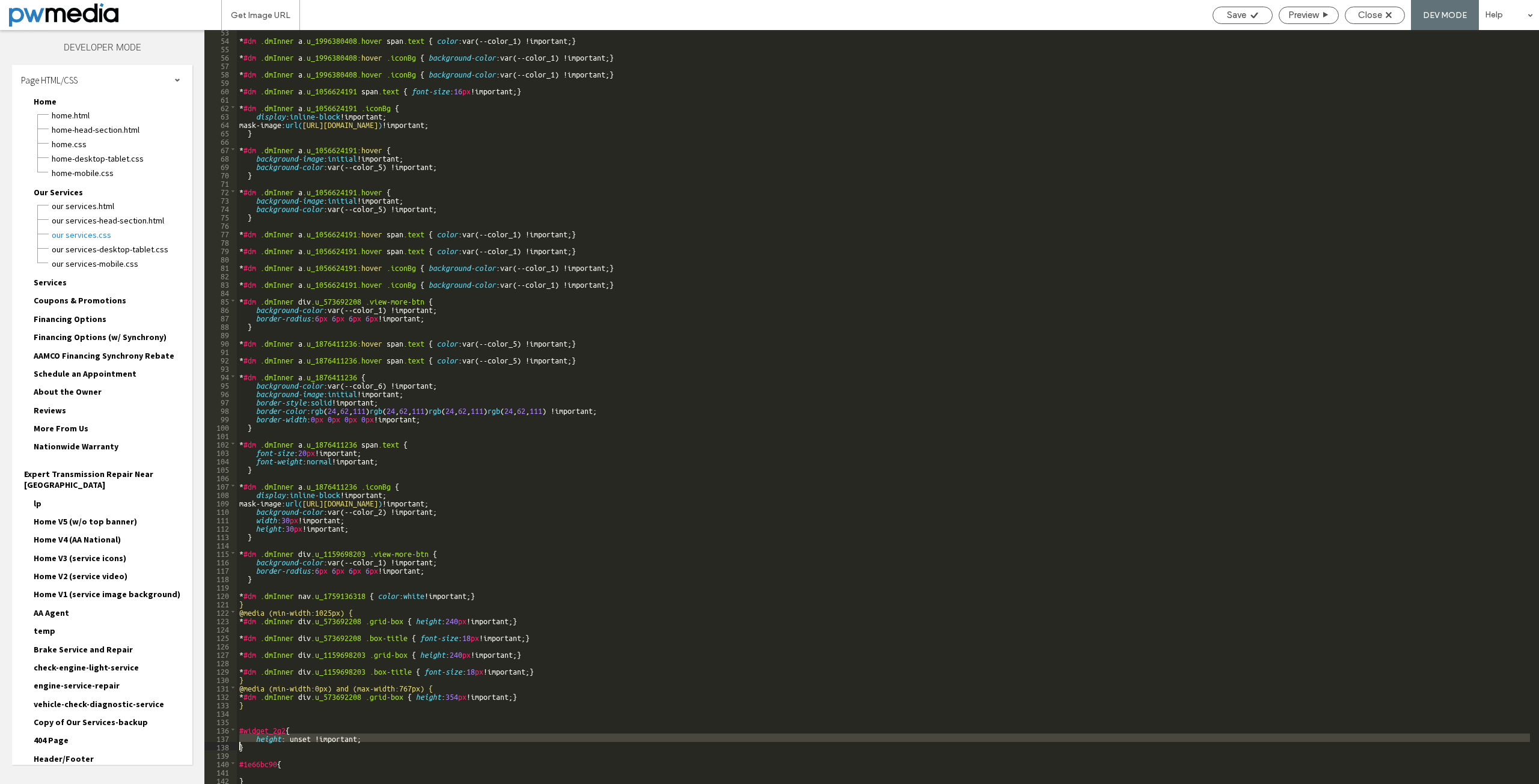
click at [286, 774] on div "* #dm .dmInner a .u_1996380408.hover span .text { color :var(--color_1) !import…" at bounding box center [883, 412] width 1293 height 771
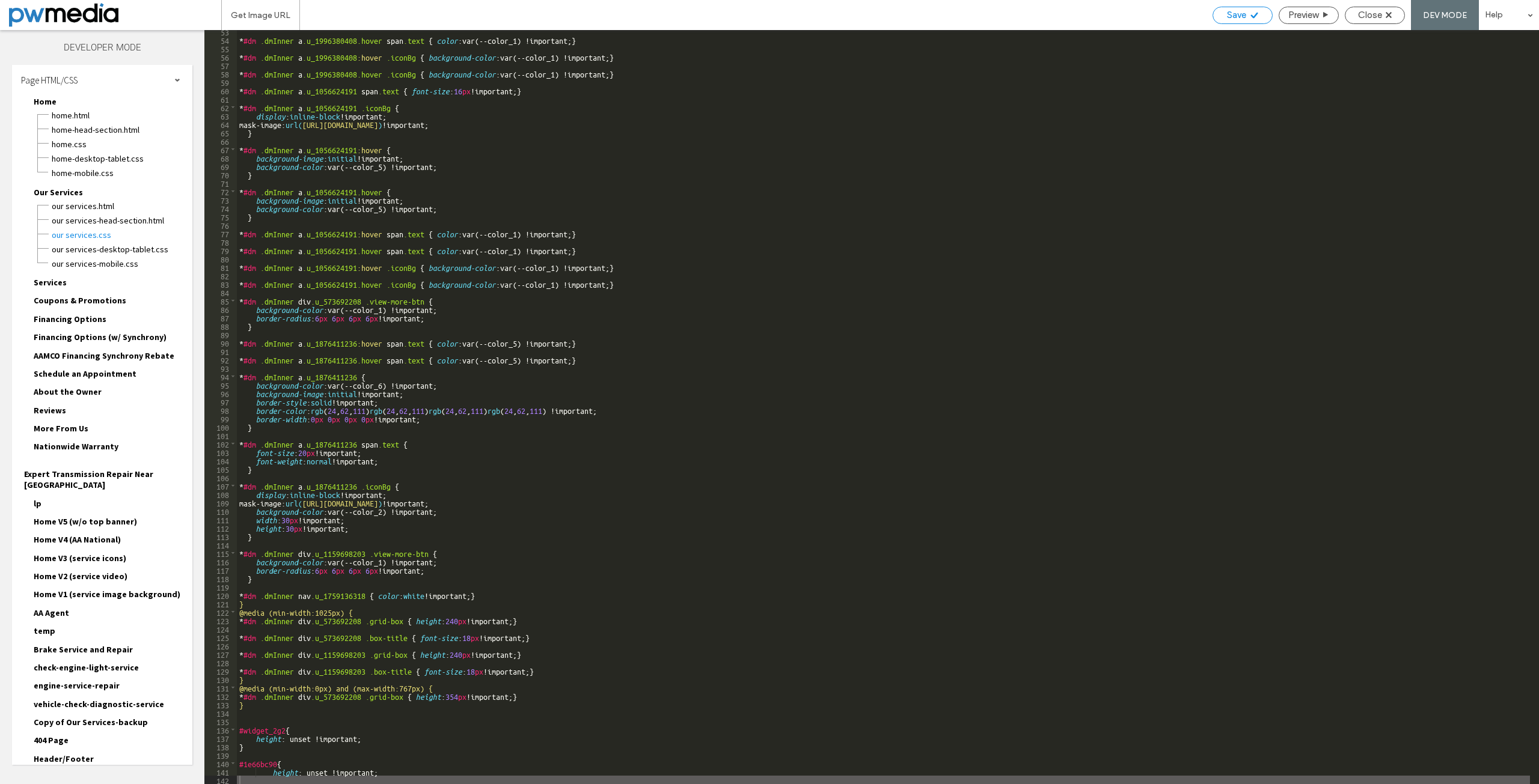
click at [1243, 15] on span "Save" at bounding box center [1236, 15] width 19 height 11
click at [1245, 18] on div "Save" at bounding box center [1242, 15] width 59 height 11
click at [1391, 15] on icon at bounding box center [1388, 15] width 6 height 6
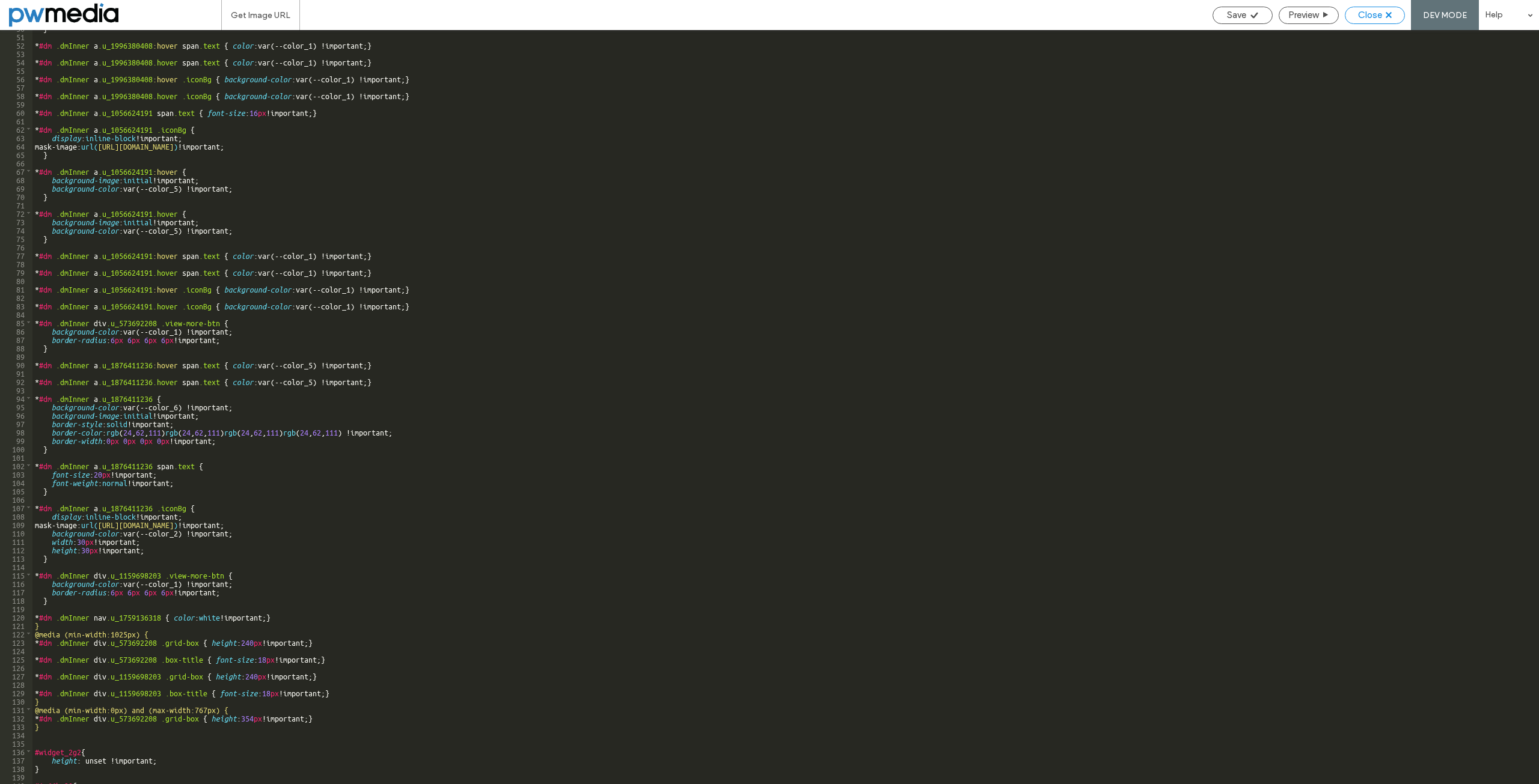
scroll to position [418, 0]
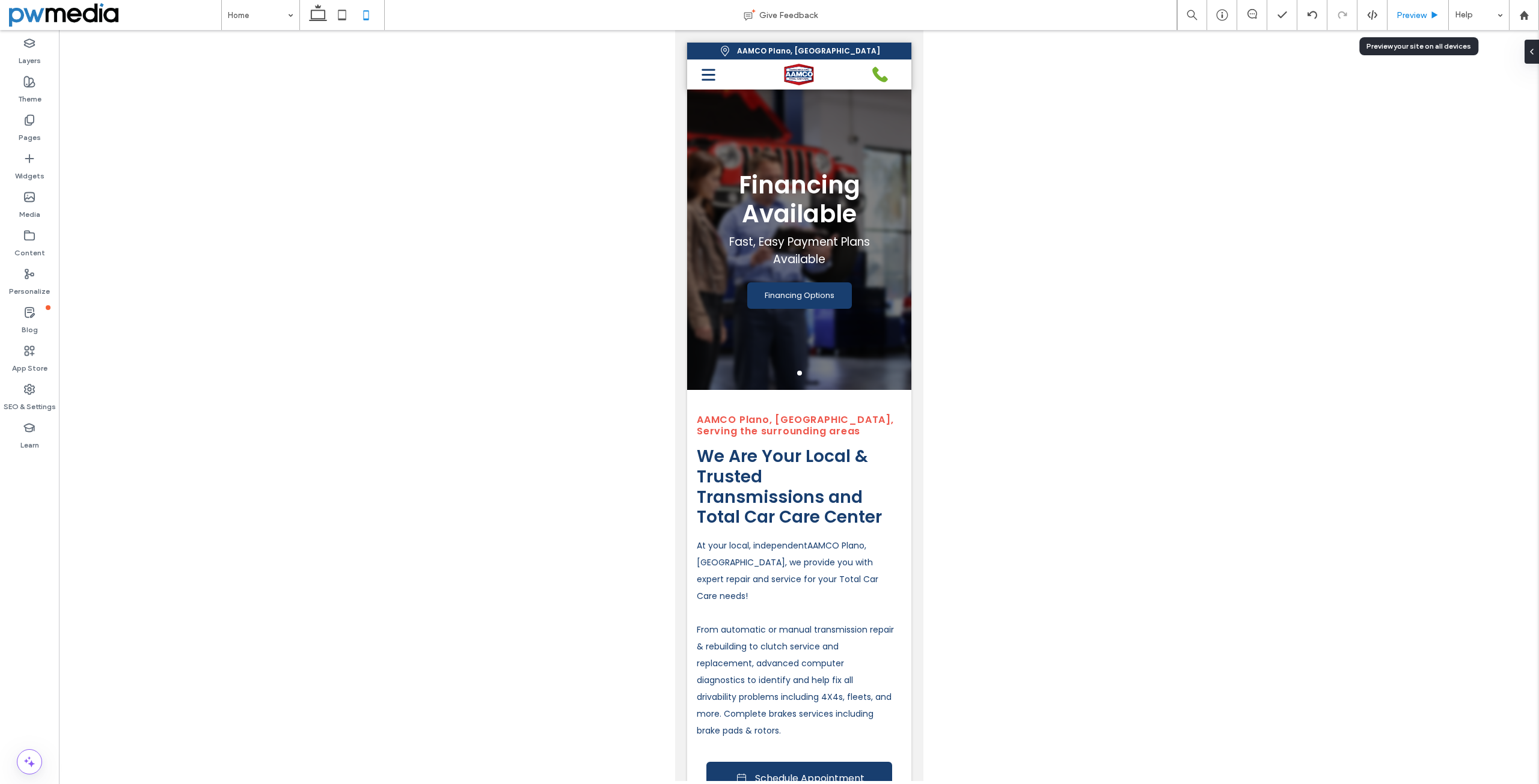
click at [1429, 17] on div "Preview" at bounding box center [1418, 15] width 61 height 10
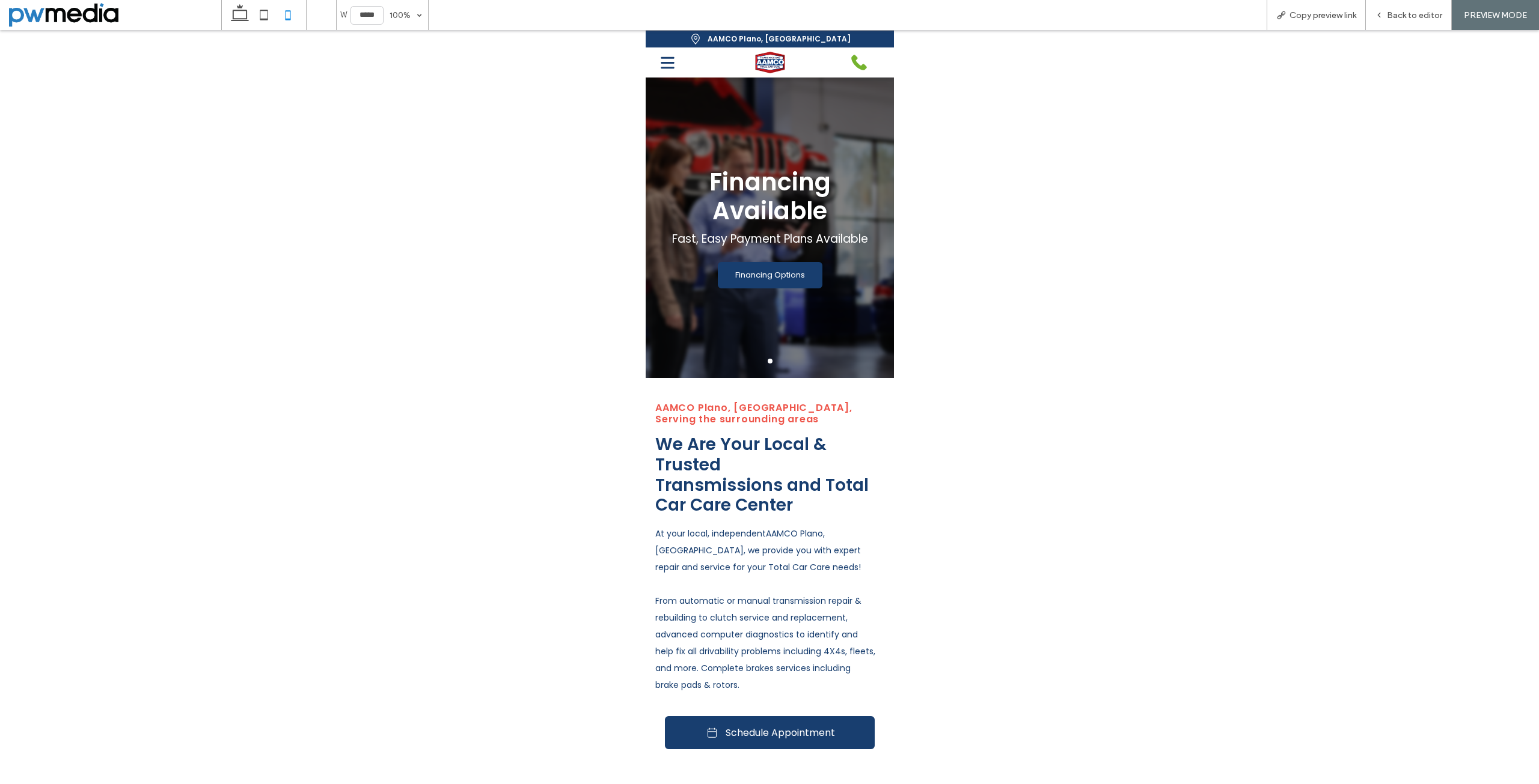
click at [103, 21] on span at bounding box center [115, 15] width 212 height 24
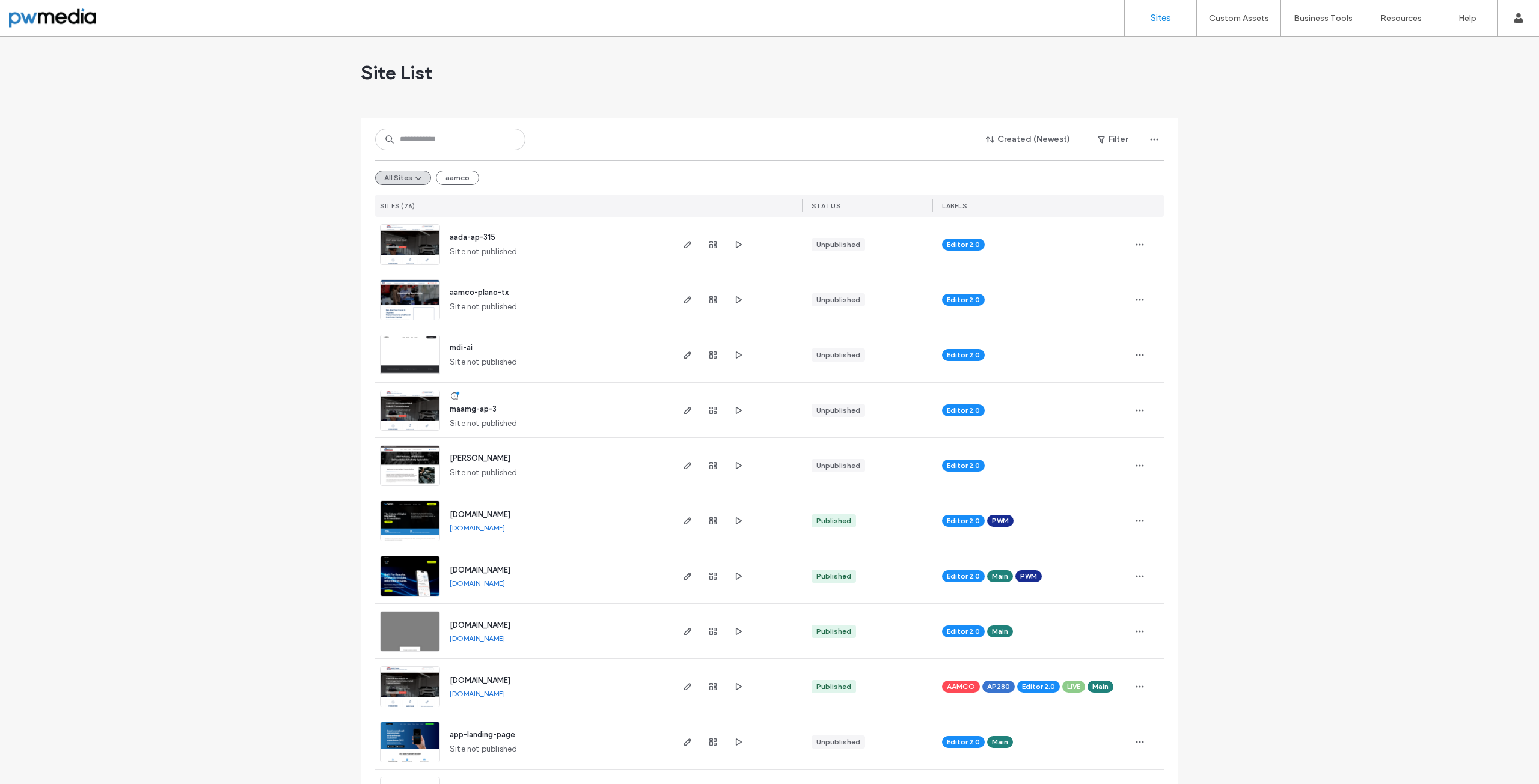
click at [403, 294] on img at bounding box center [410, 320] width 59 height 82
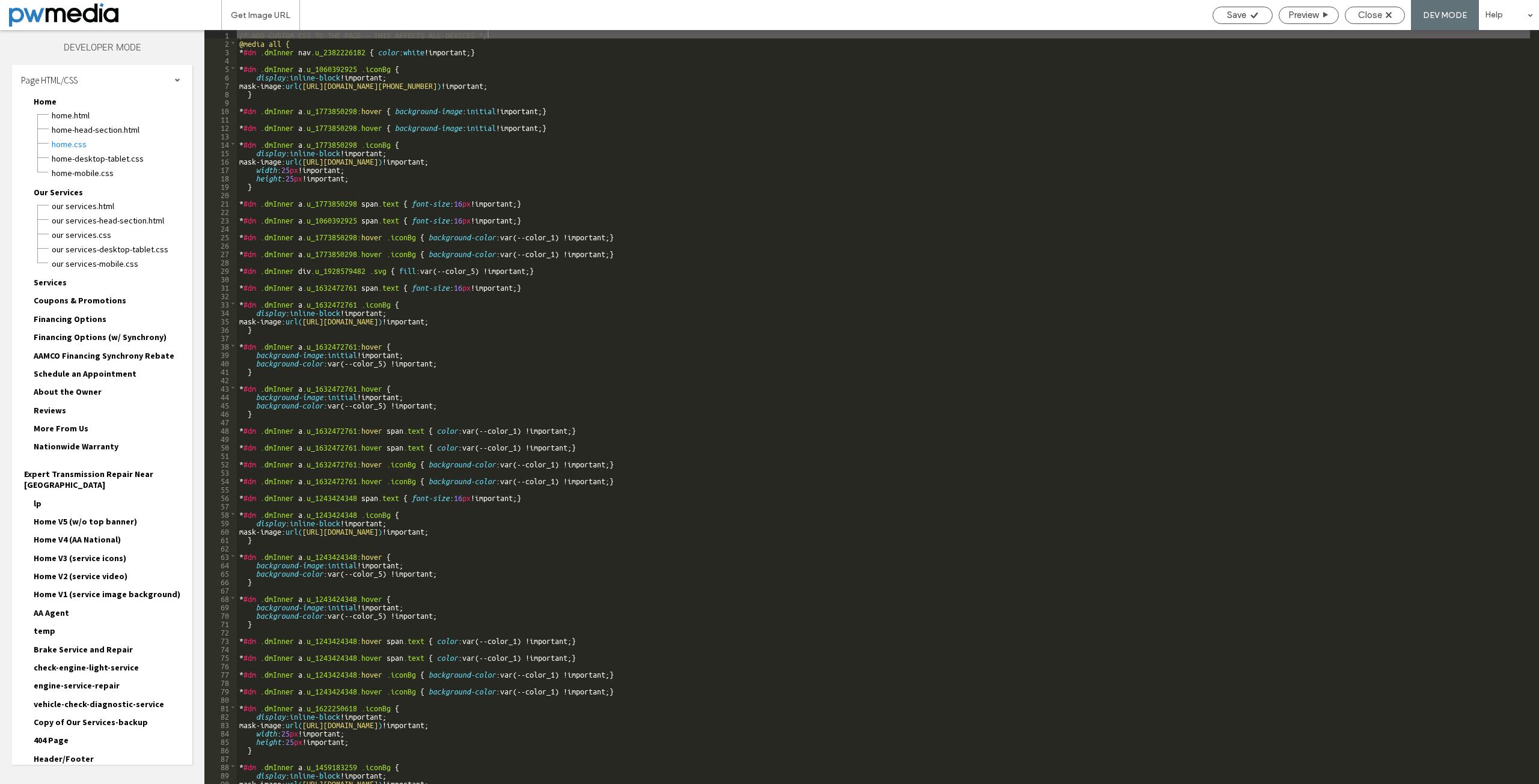
click at [91, 235] on span "Our Services.css" at bounding box center [121, 235] width 141 height 12
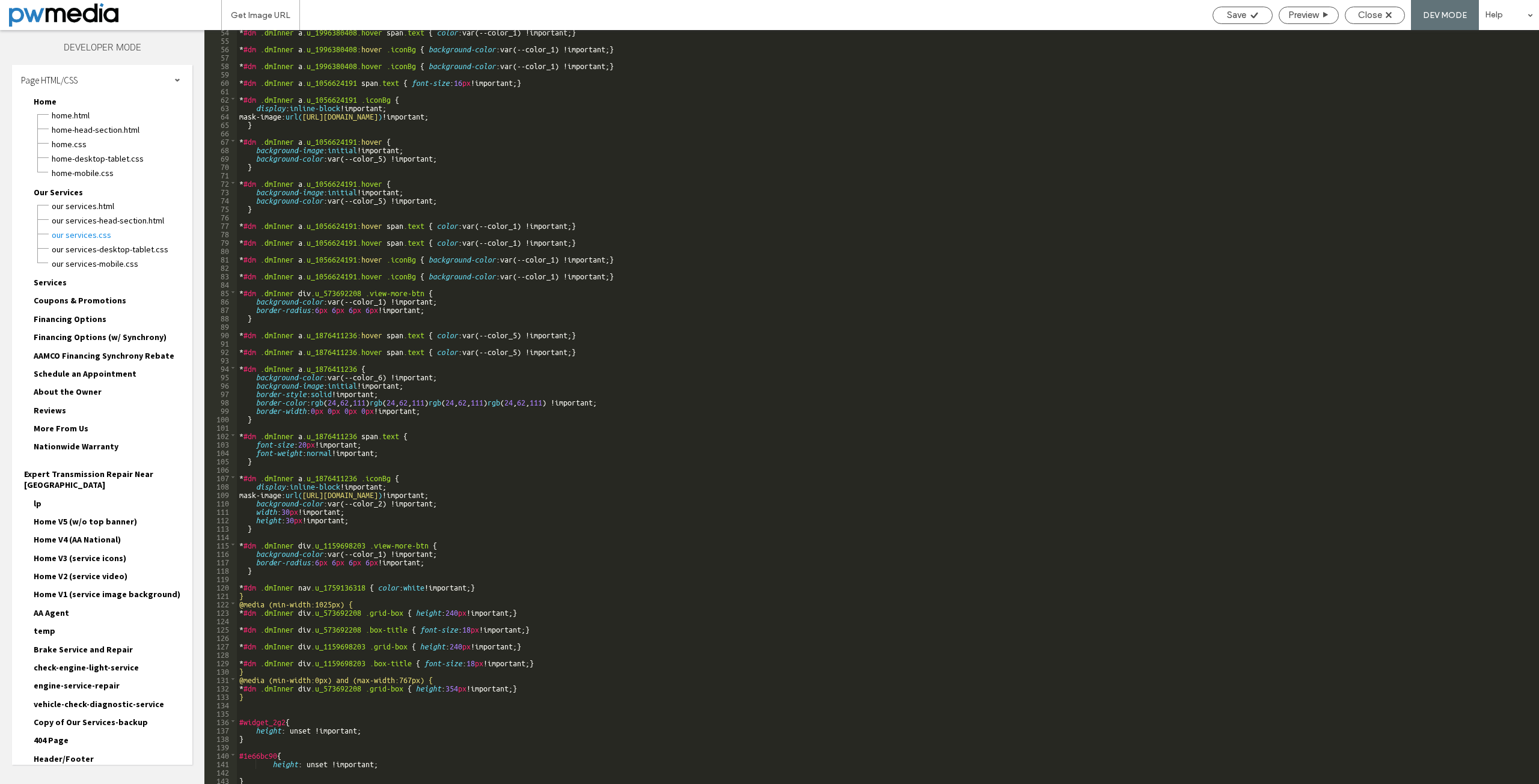
scroll to position [448, 0]
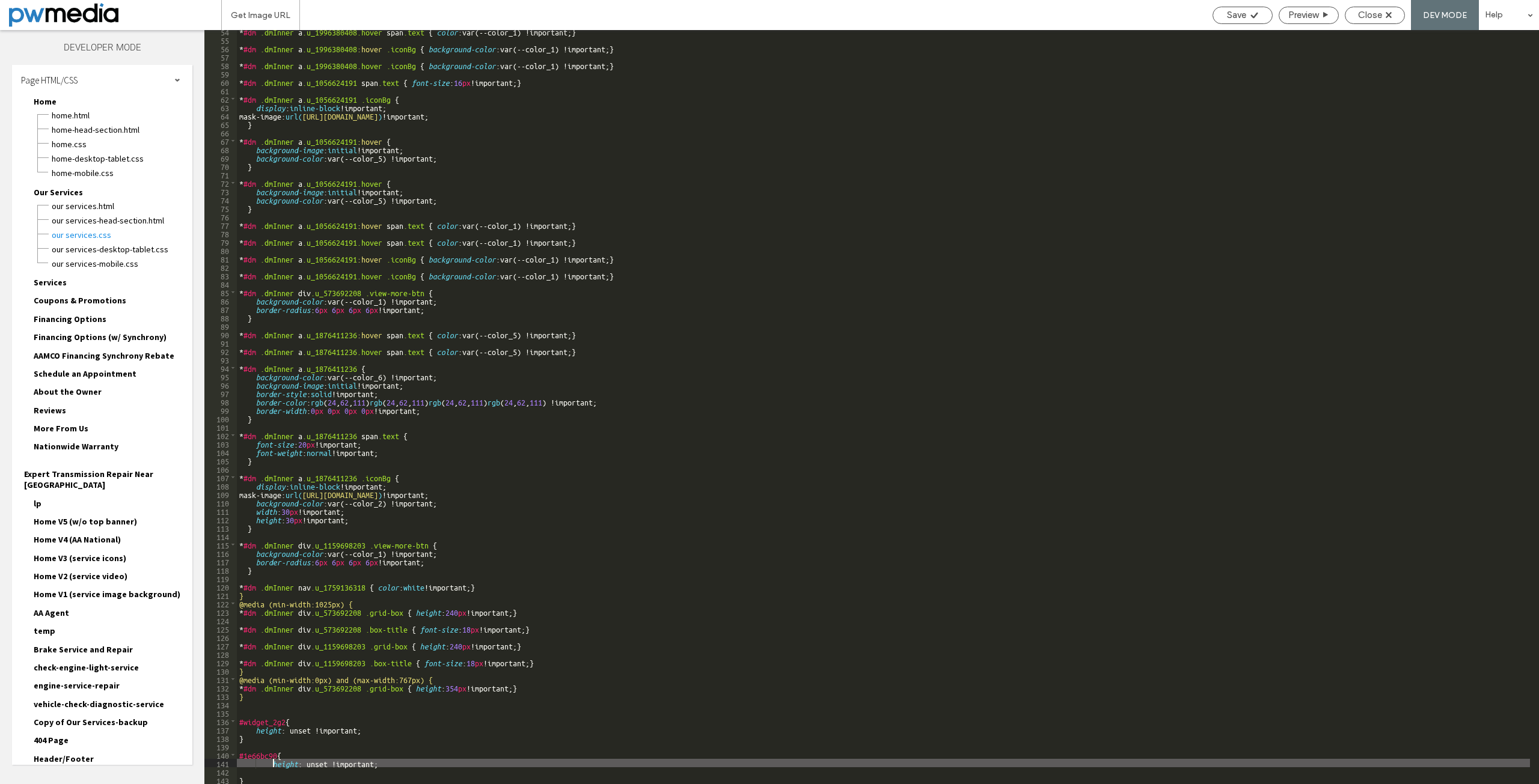
click at [273, 765] on div "* #dm .dmInner a .u_1996380408.hover span .text { color :var(--color_1) !import…" at bounding box center [883, 412] width 1293 height 771
click at [287, 778] on div "* #dm .dmInner a .u_1996380408.hover span .text { color :var(--color_1) !import…" at bounding box center [883, 412] width 1293 height 771
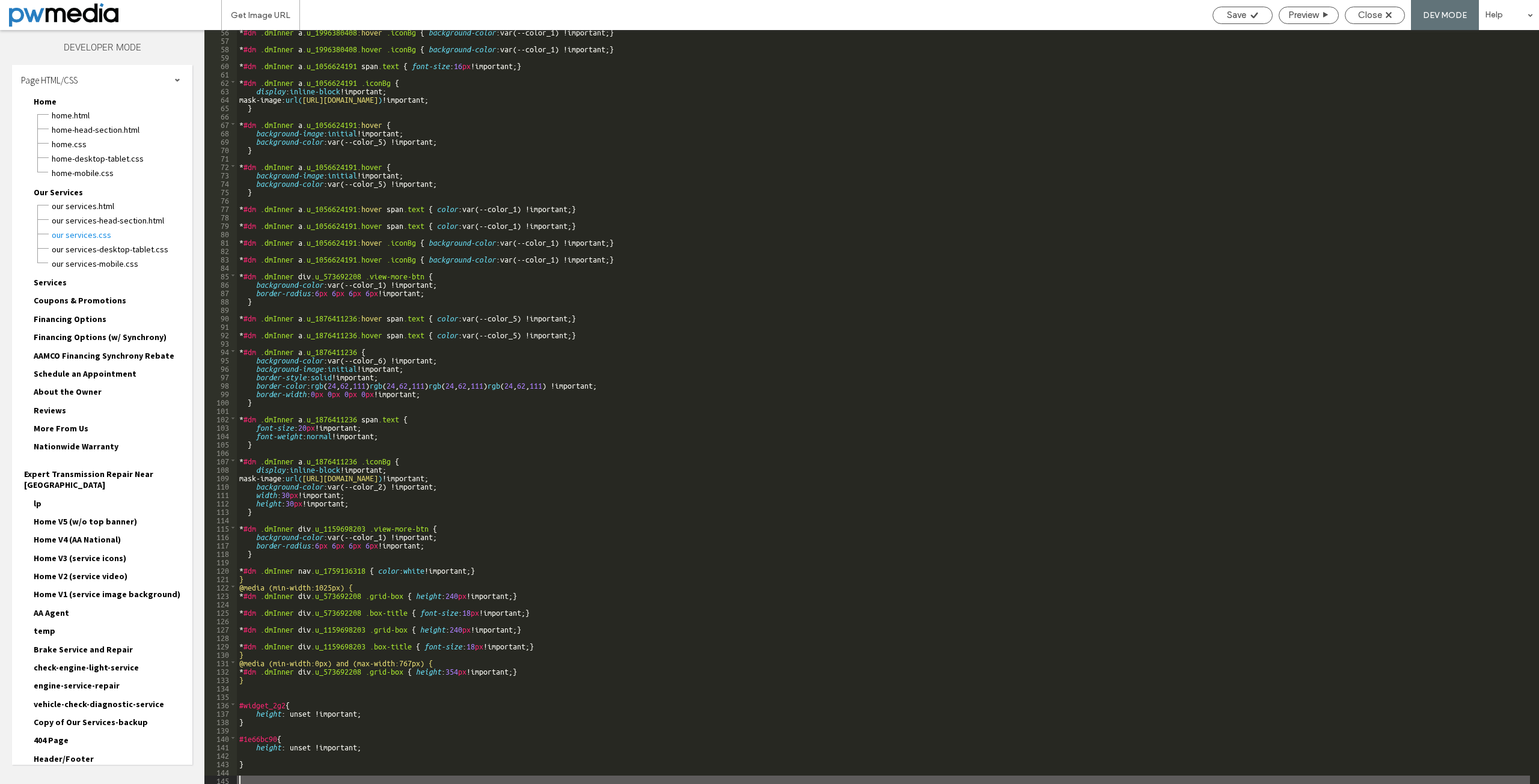
type textarea "**"
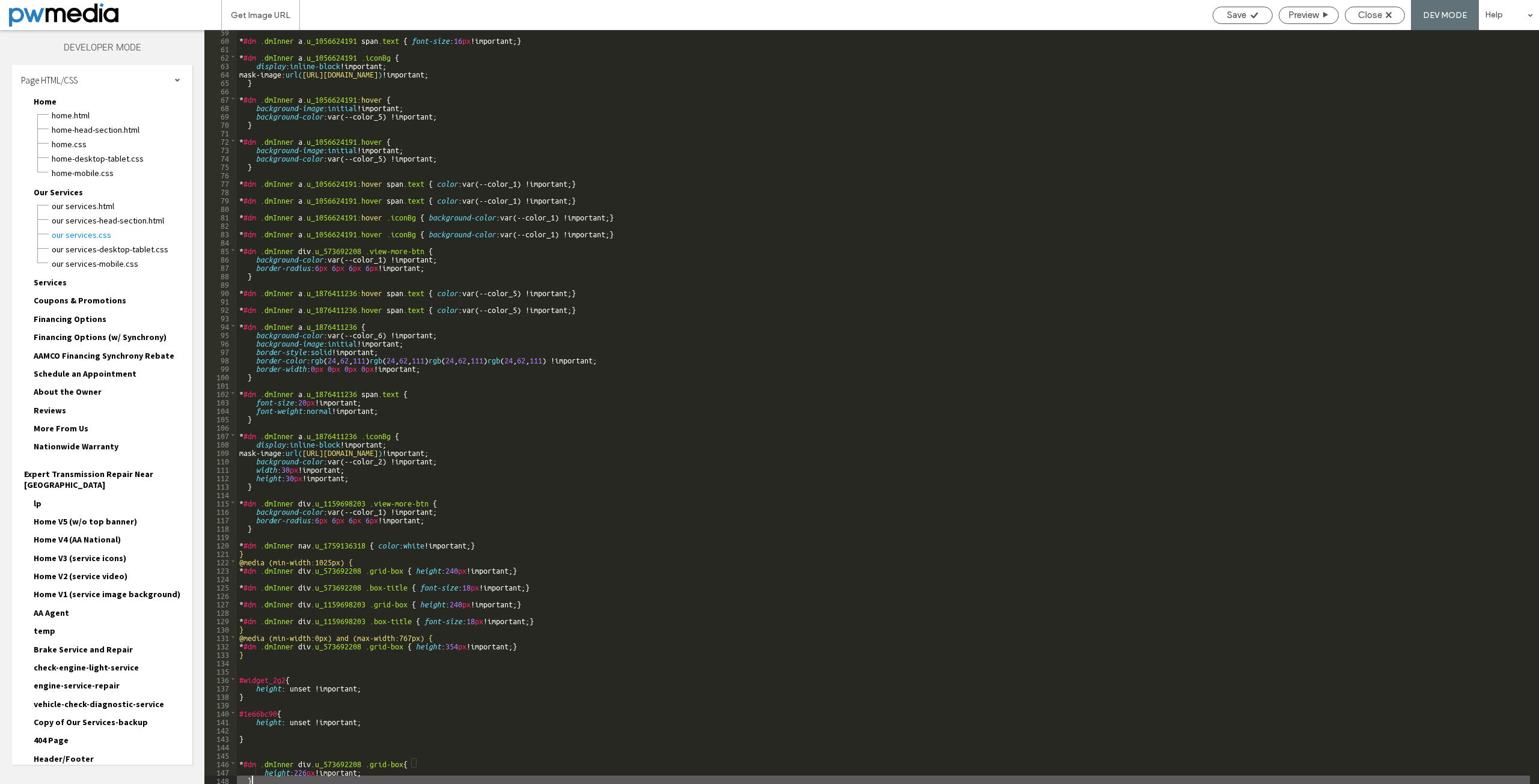
scroll to position [490, 0]
click at [1242, 17] on span "Save" at bounding box center [1236, 15] width 19 height 11
click at [1232, 15] on span "Save" at bounding box center [1236, 15] width 19 height 11
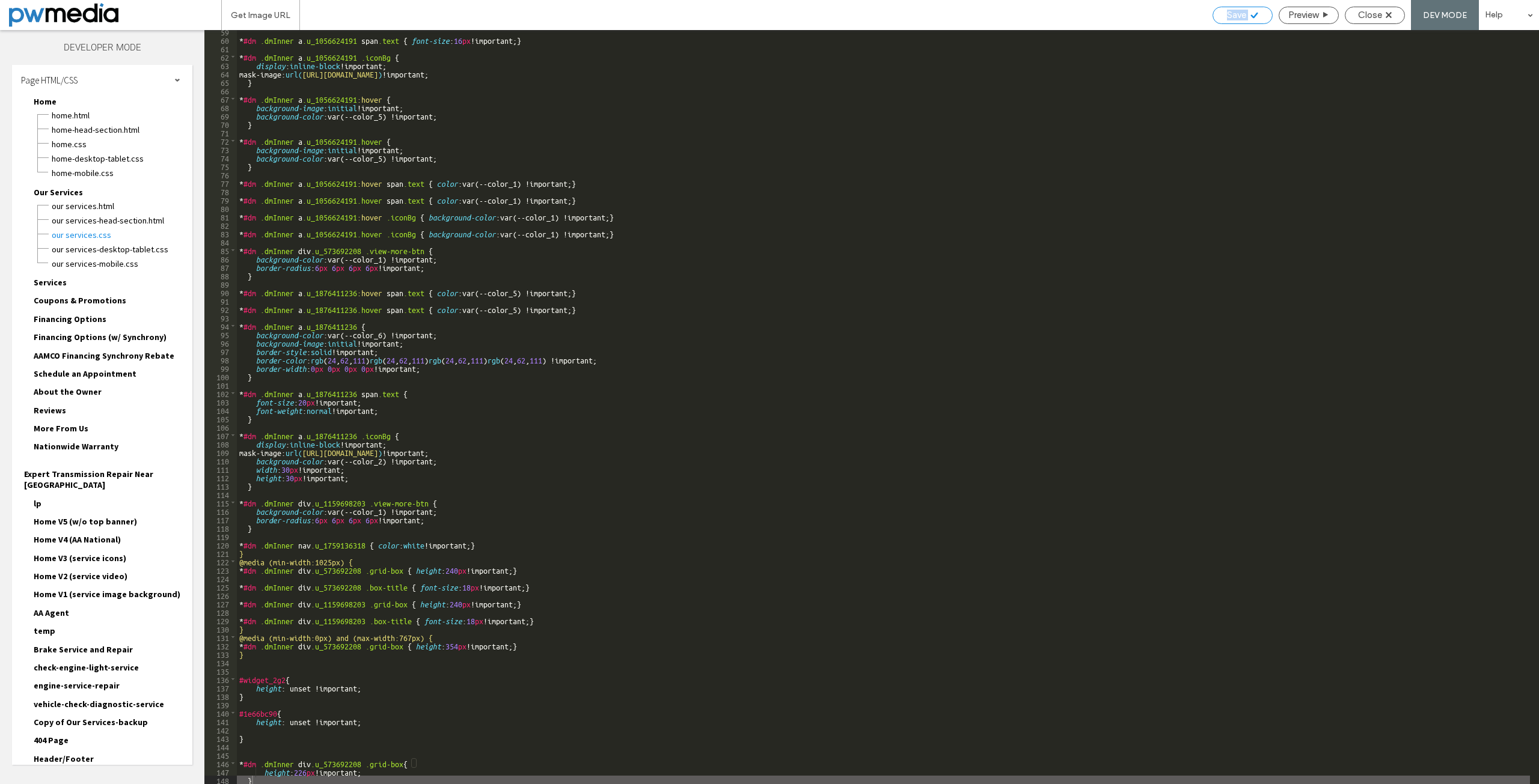
click at [1239, 17] on span "Save" at bounding box center [1236, 15] width 19 height 11
